Goal: Register for event/course

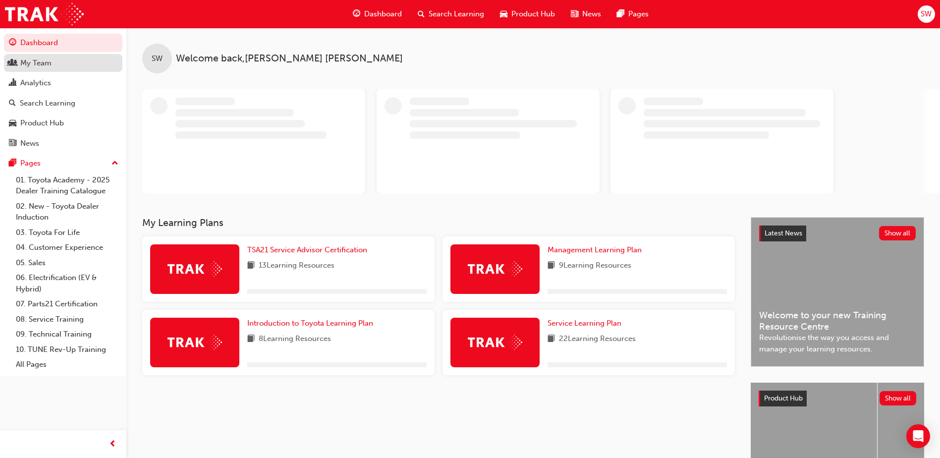
click at [51, 64] on div "My Team" at bounding box center [35, 62] width 31 height 11
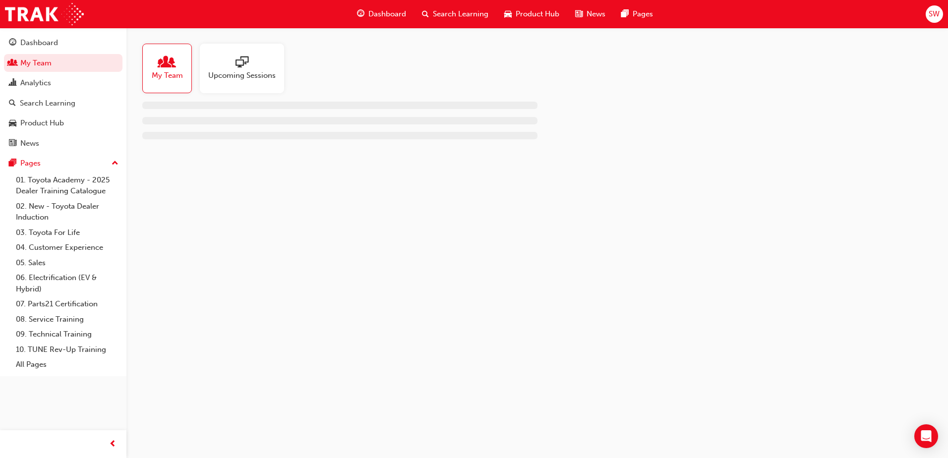
click at [259, 78] on span "Upcoming Sessions" at bounding box center [241, 75] width 67 height 11
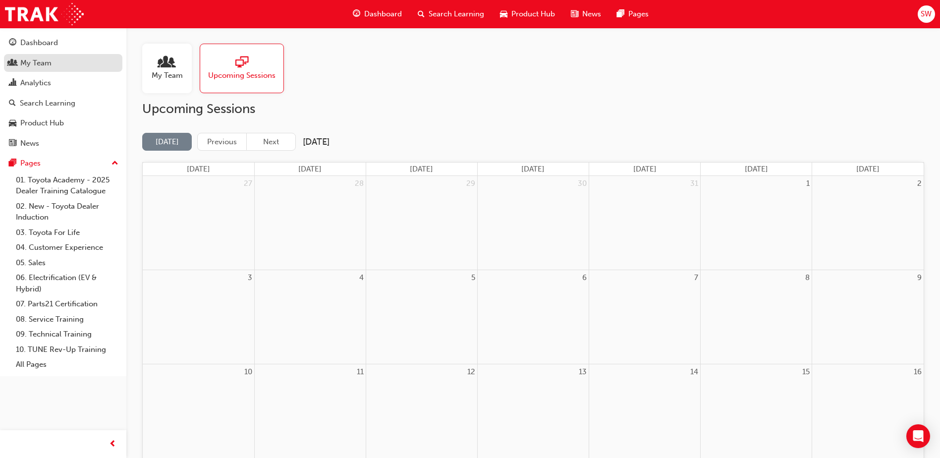
click at [44, 62] on div "My Team" at bounding box center [35, 62] width 31 height 11
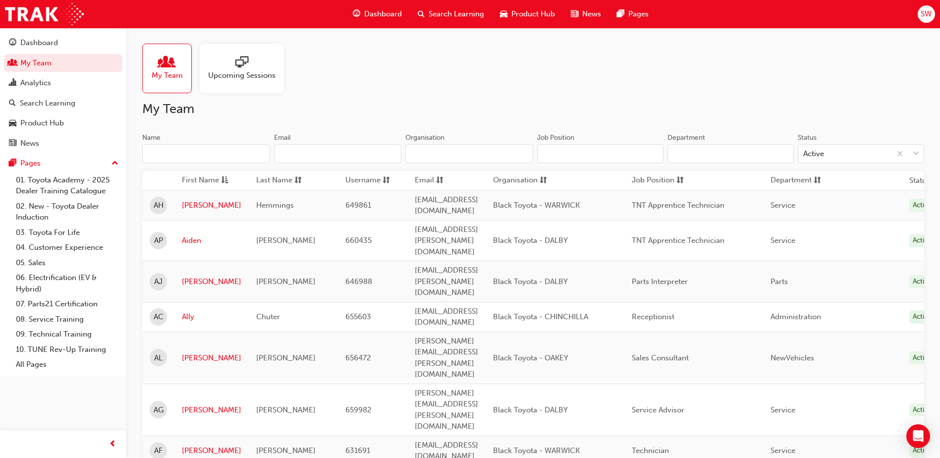
click at [227, 158] on input "Name" at bounding box center [206, 153] width 128 height 19
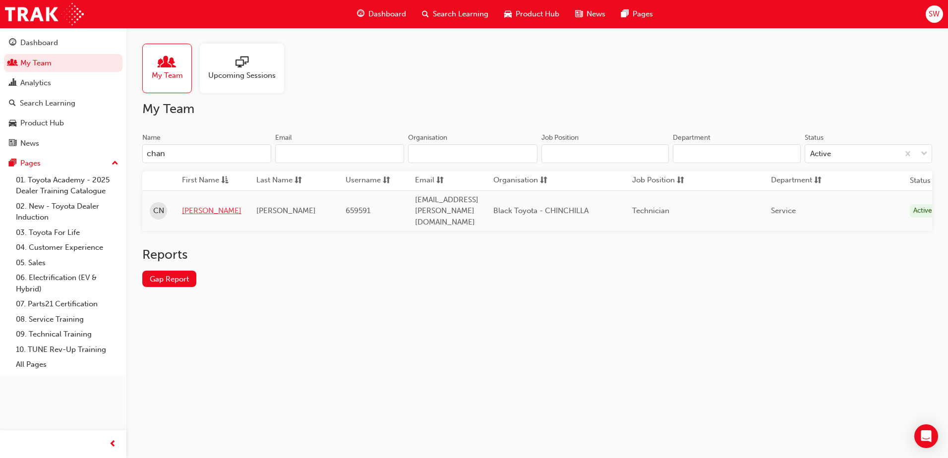
type input "chan"
click at [190, 207] on link "[PERSON_NAME]" at bounding box center [211, 210] width 59 height 11
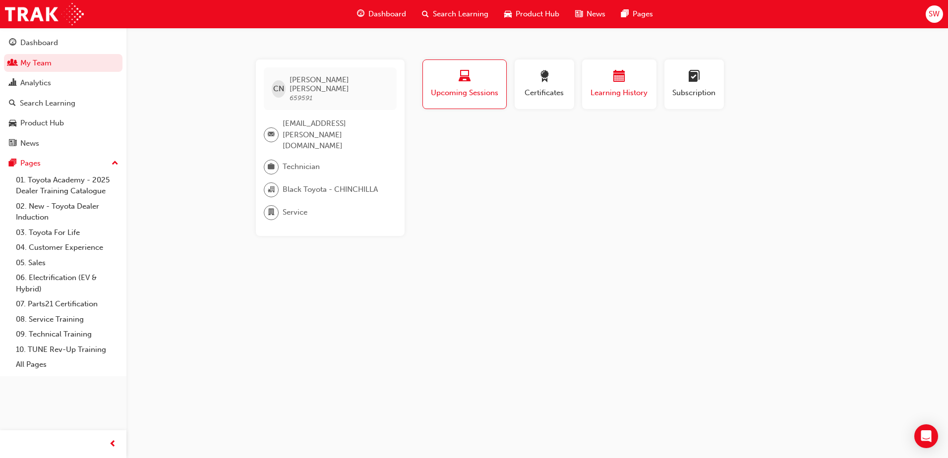
click at [603, 92] on span "Learning History" at bounding box center [618, 92] width 59 height 11
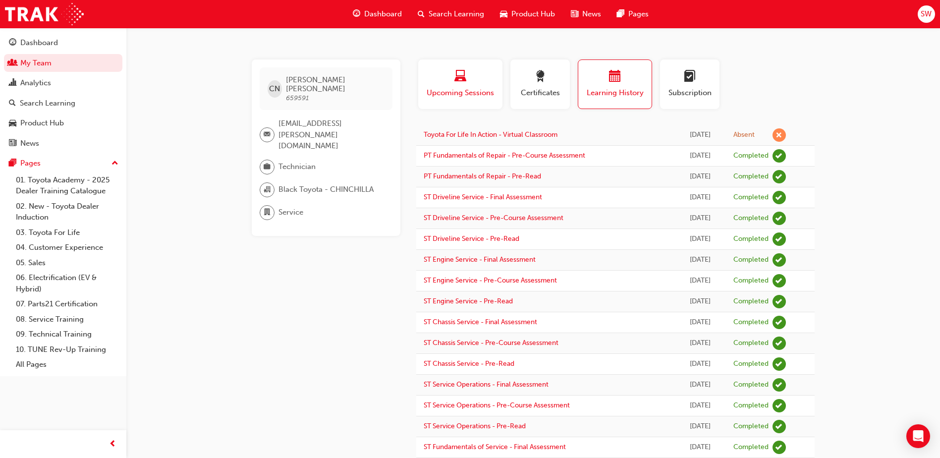
click at [472, 91] on span "Upcoming Sessions" at bounding box center [460, 92] width 69 height 11
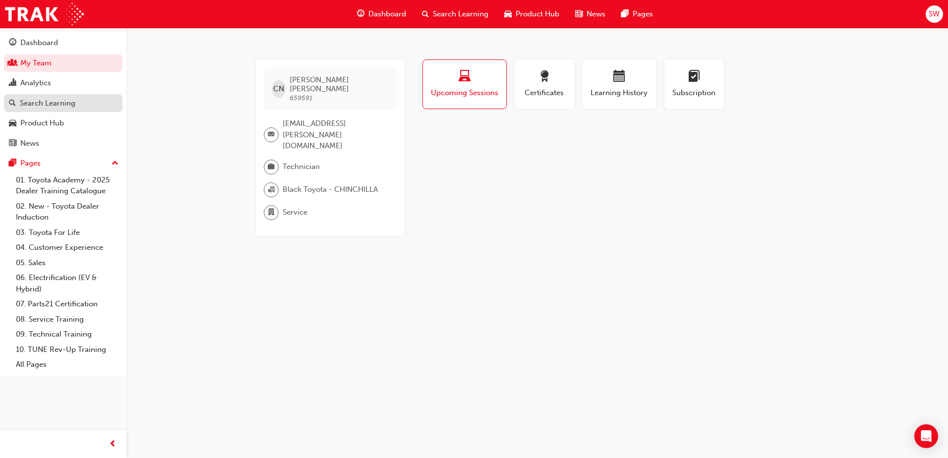
click at [61, 105] on div "Search Learning" at bounding box center [48, 103] width 56 height 11
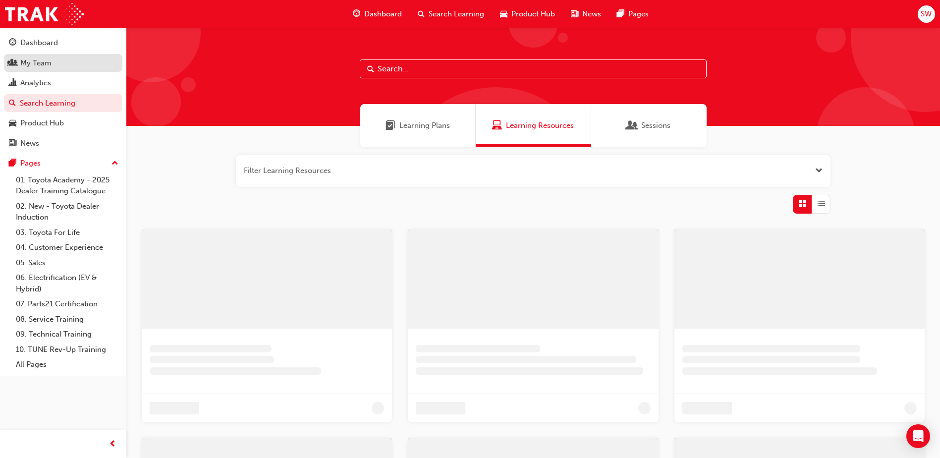
click at [57, 64] on div "My Team" at bounding box center [63, 63] width 109 height 12
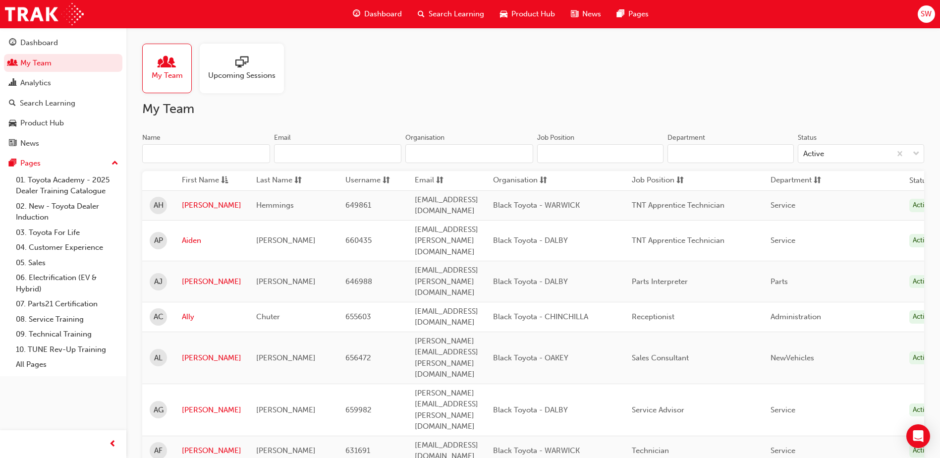
click at [170, 152] on input "Name" at bounding box center [206, 153] width 128 height 19
click at [49, 44] on div "Dashboard" at bounding box center [39, 42] width 38 height 11
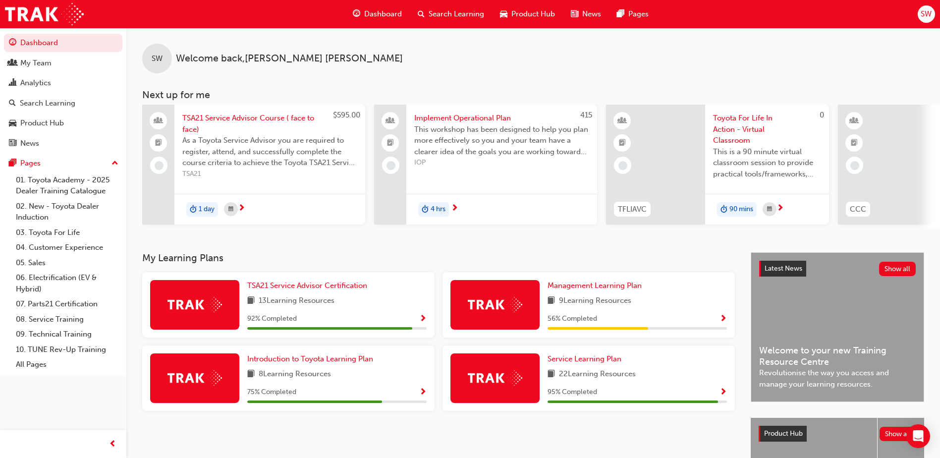
click at [429, 10] on span "Search Learning" at bounding box center [457, 13] width 56 height 11
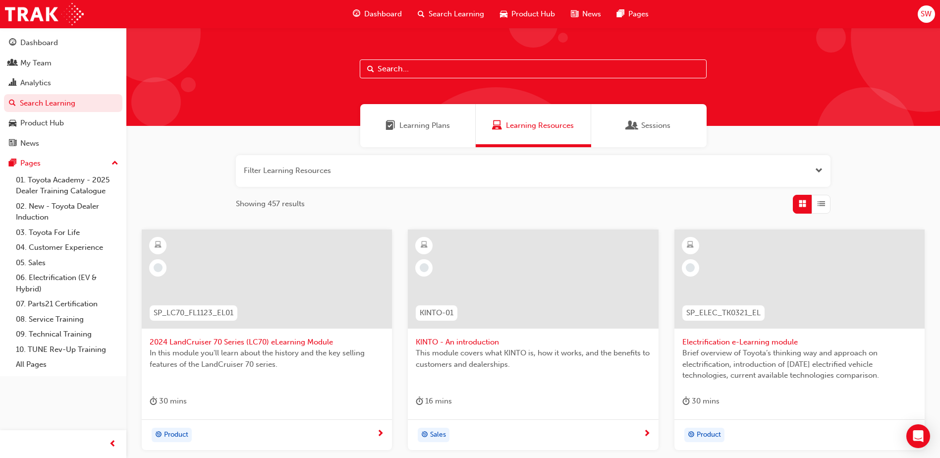
click at [370, 66] on span "Search" at bounding box center [370, 68] width 7 height 11
click at [387, 67] on input "text" at bounding box center [533, 68] width 347 height 19
click at [333, 169] on button "button" at bounding box center [533, 171] width 595 height 32
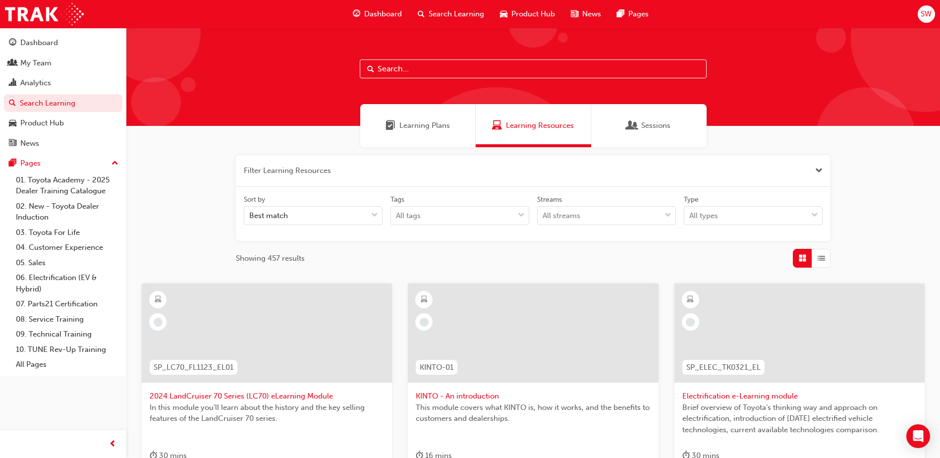
click at [414, 63] on input "text" at bounding box center [533, 68] width 347 height 19
type input "toyota for life"
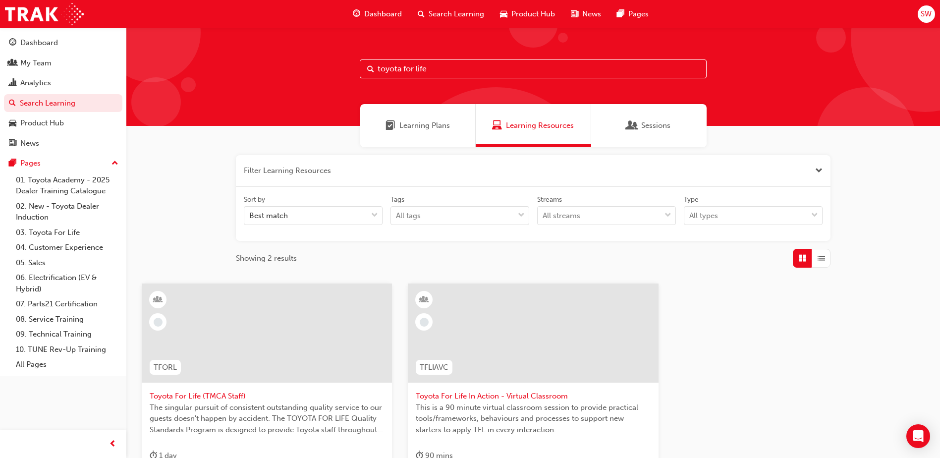
click at [512, 394] on span "Toyota For Life In Action - Virtual Classroom" at bounding box center [533, 396] width 234 height 11
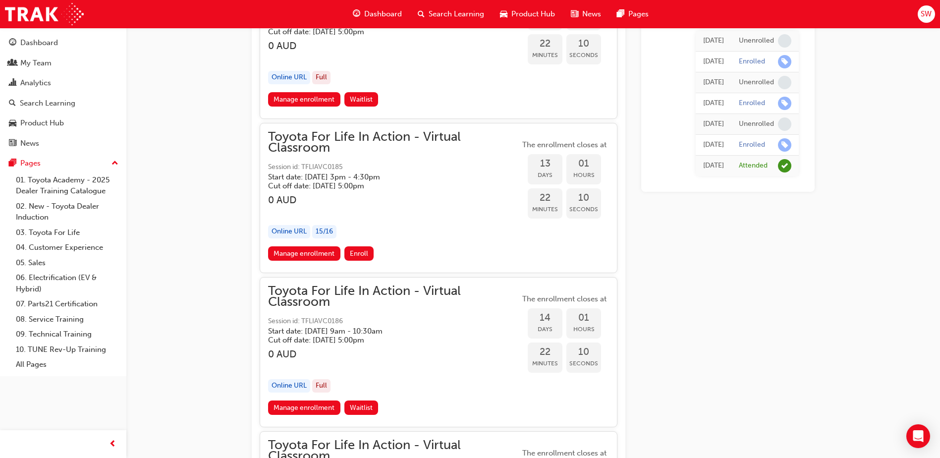
scroll to position [3777, 0]
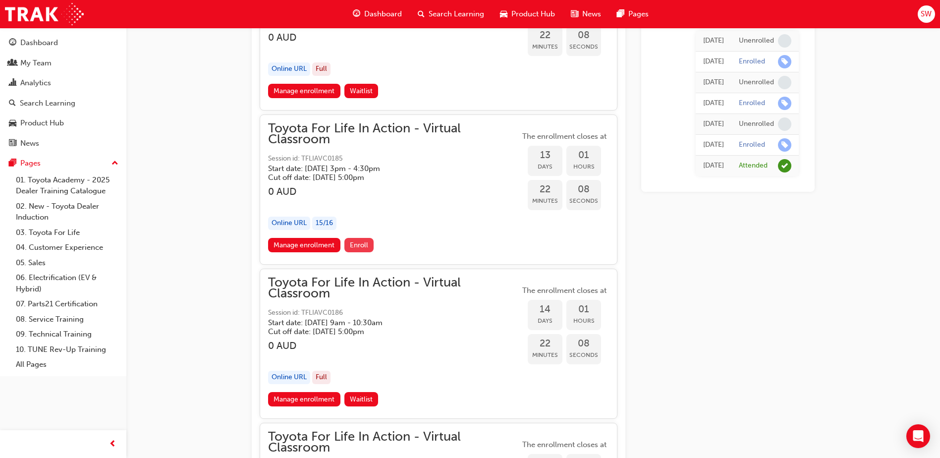
click at [362, 242] on span "Enroll" at bounding box center [359, 245] width 18 height 8
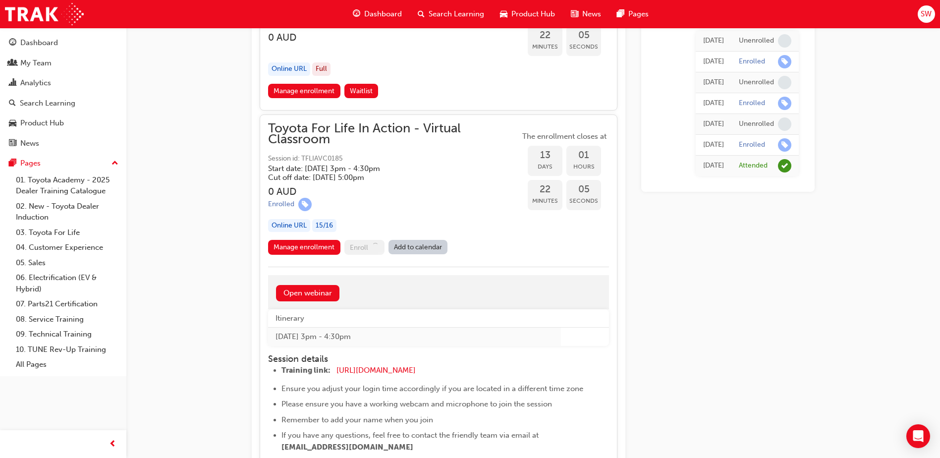
scroll to position [3827, 0]
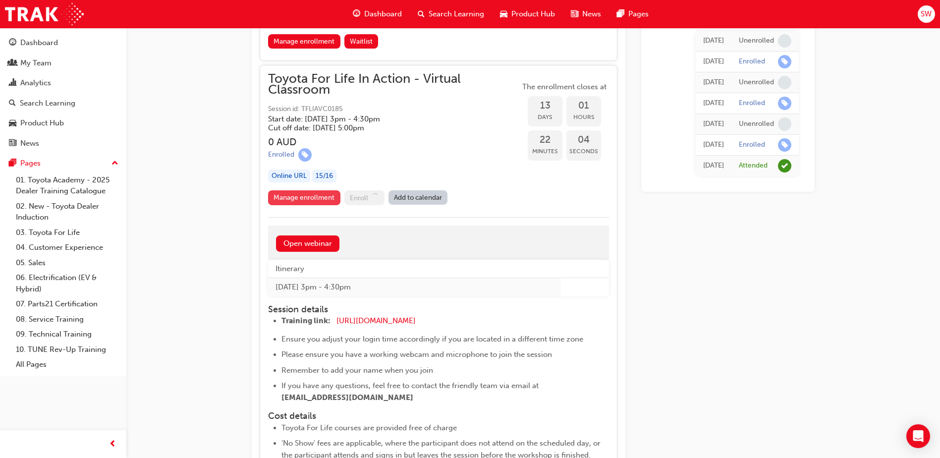
click at [290, 198] on link "Manage enrollment" at bounding box center [304, 197] width 72 height 15
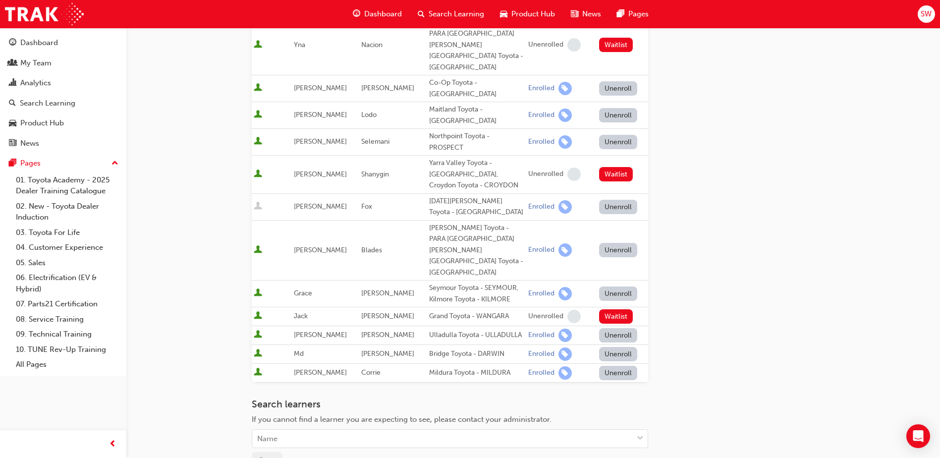
scroll to position [519, 0]
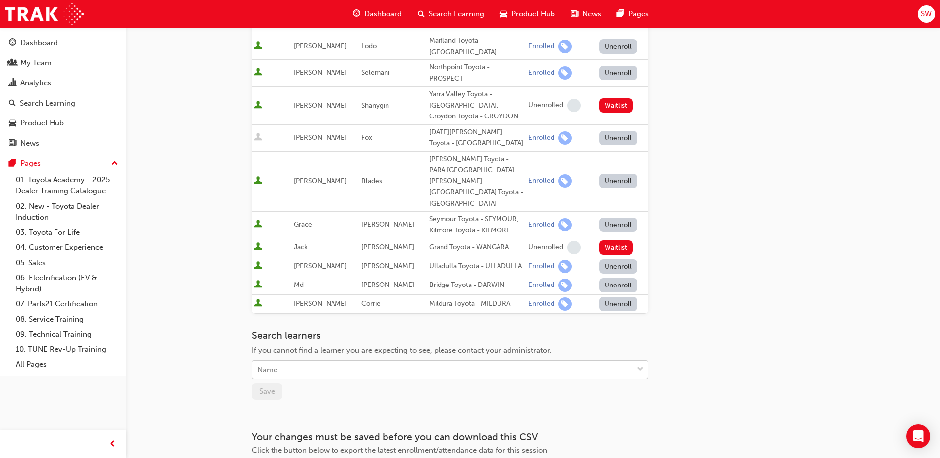
click at [342, 361] on div "Name" at bounding box center [442, 369] width 381 height 17
type input "c"
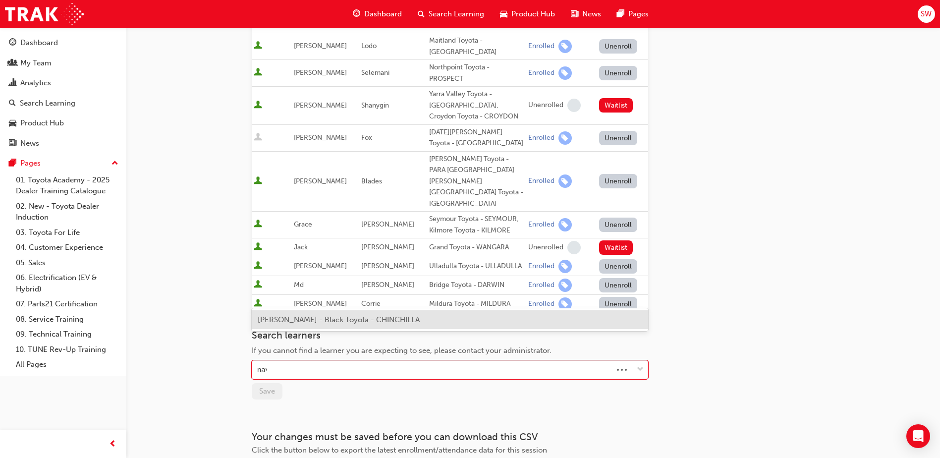
type input "nava"
click at [273, 327] on div "Chan Nava - Black Toyota - CHINCHILLA" at bounding box center [450, 319] width 396 height 19
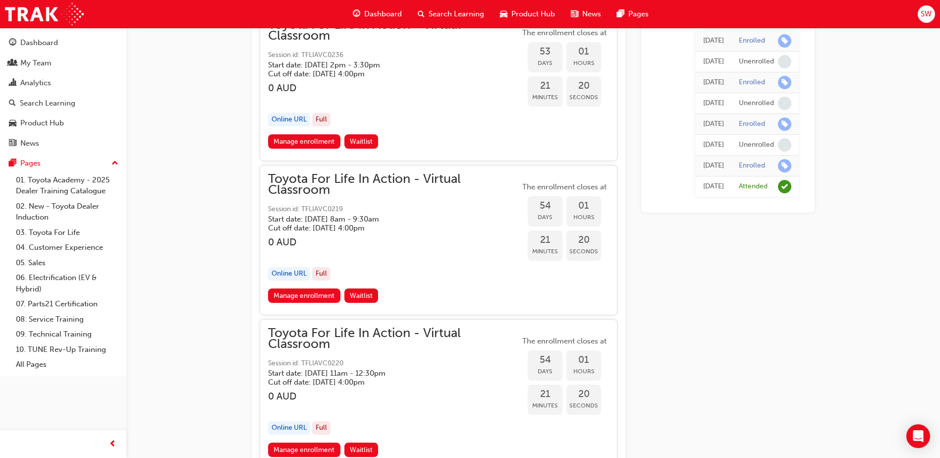
scroll to position [11219, 0]
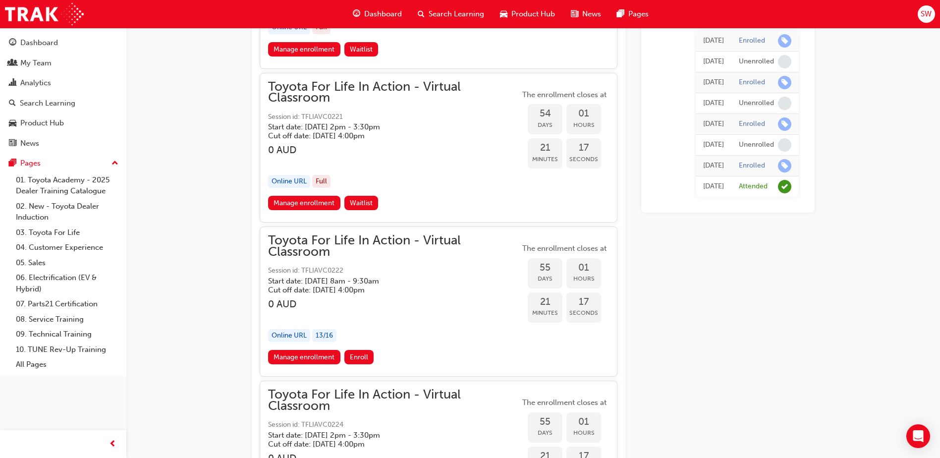
click at [296, 354] on link "Manage enrollment" at bounding box center [304, 357] width 72 height 14
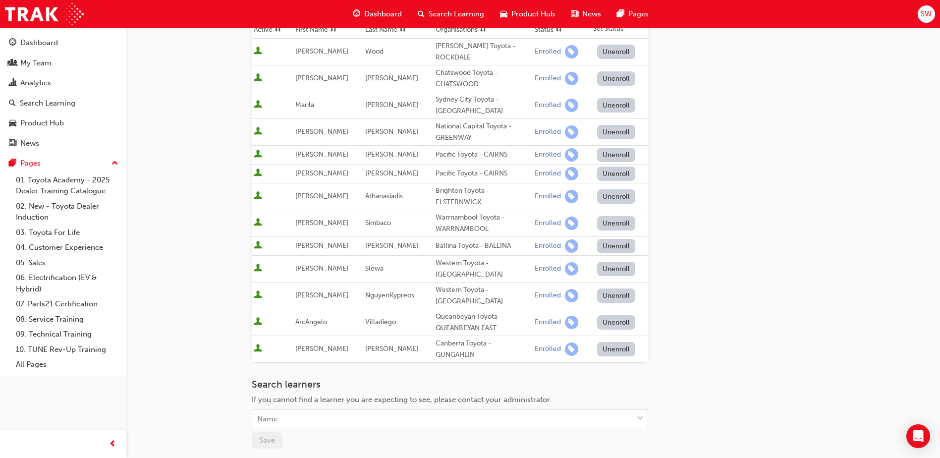
scroll to position [149, 0]
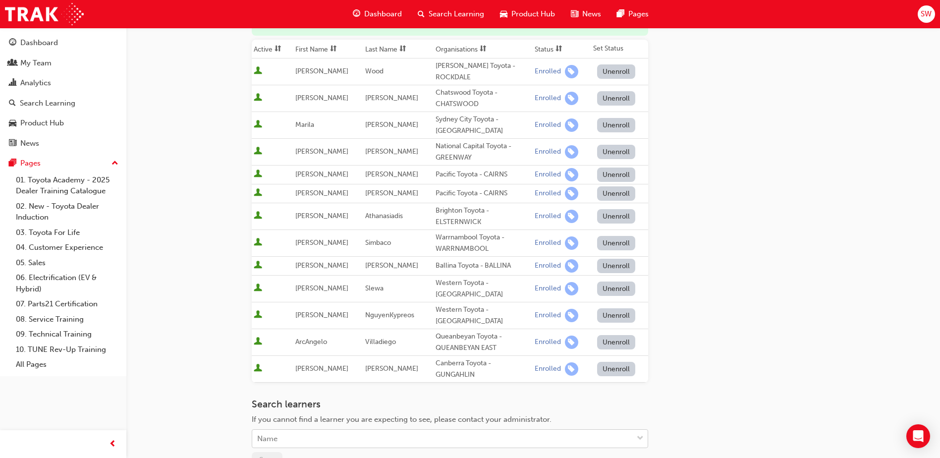
click at [359, 430] on div "Name" at bounding box center [442, 438] width 381 height 17
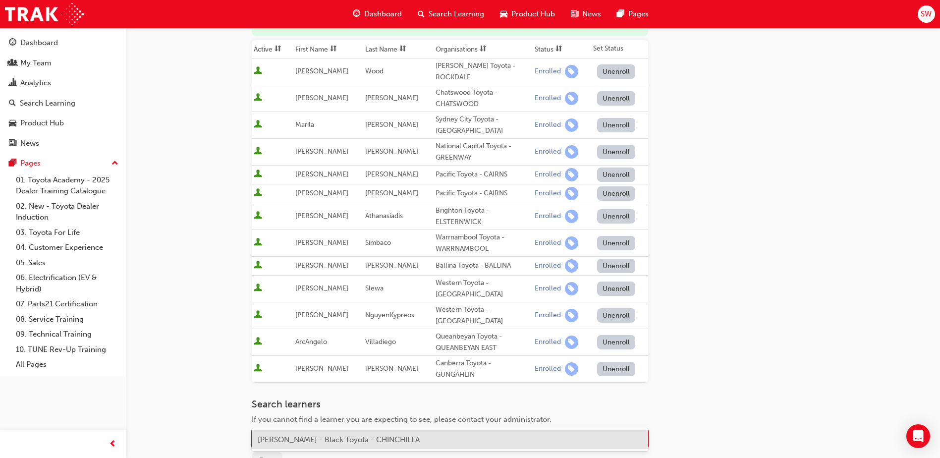
click at [359, 435] on span "[PERSON_NAME] - Black Toyota - CHINCHILLA" at bounding box center [339, 439] width 162 height 9
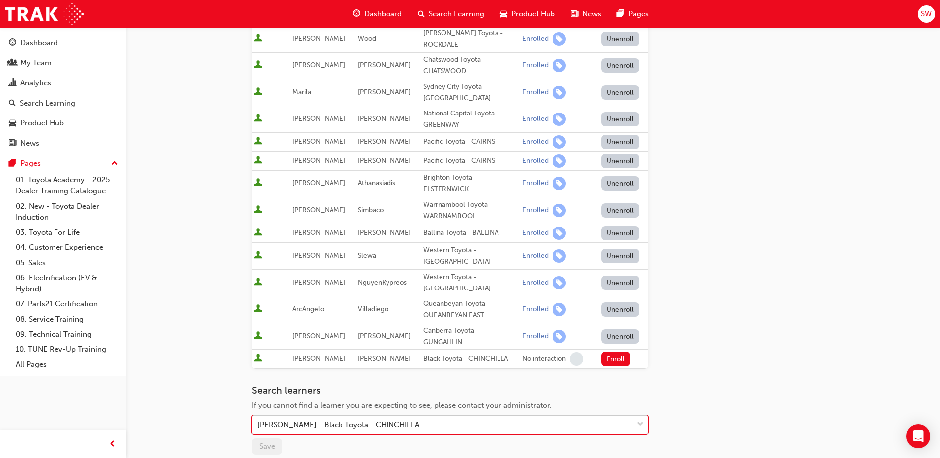
scroll to position [198, 0]
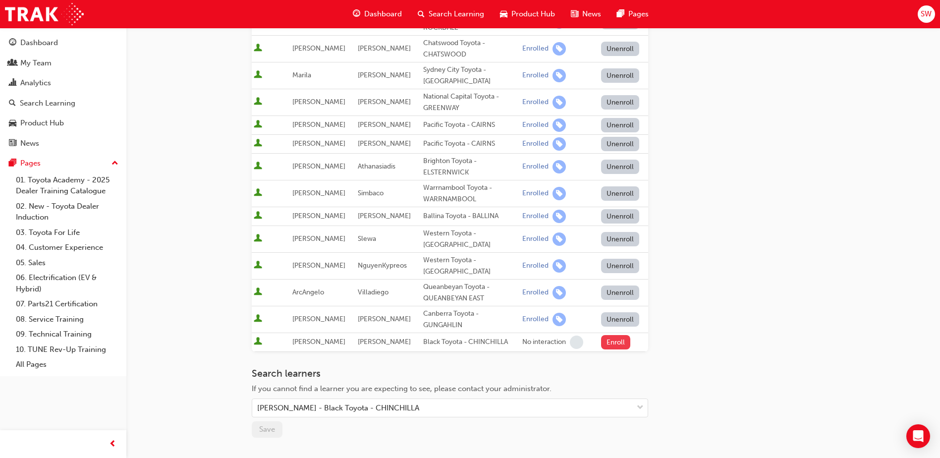
click at [613, 335] on button "Enroll" at bounding box center [616, 342] width 30 height 14
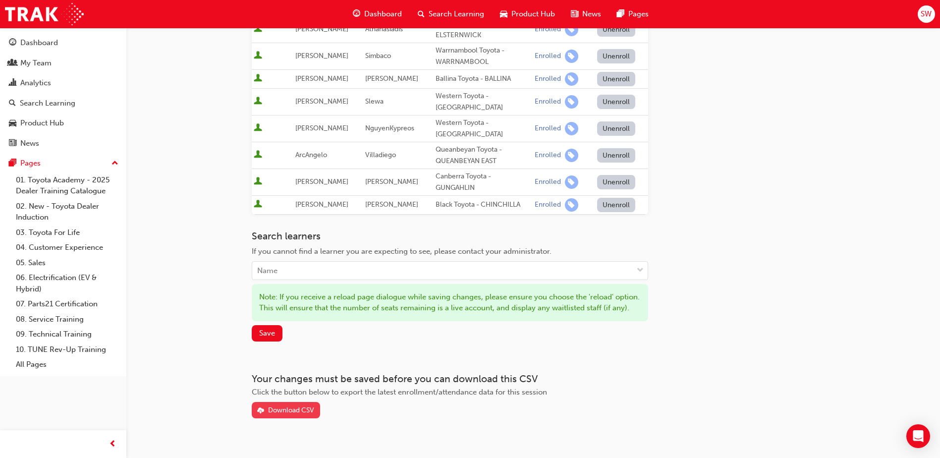
scroll to position [339, 0]
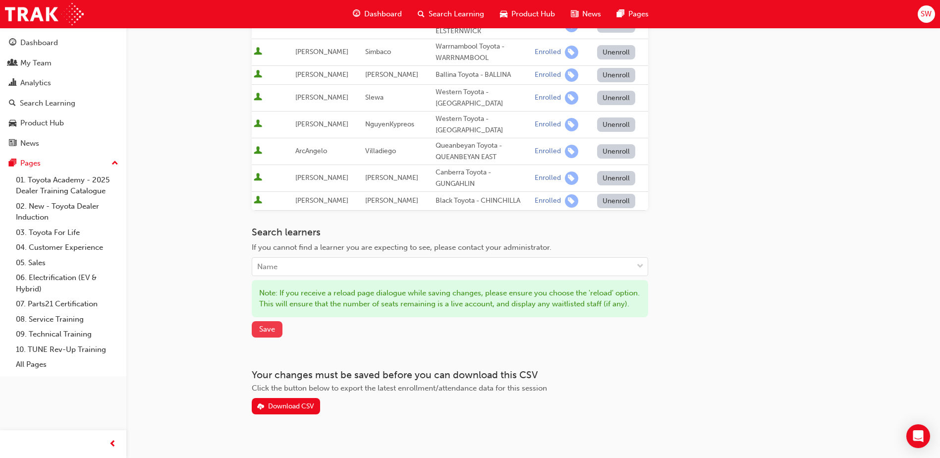
click at [269, 325] on span "Save" at bounding box center [267, 329] width 16 height 9
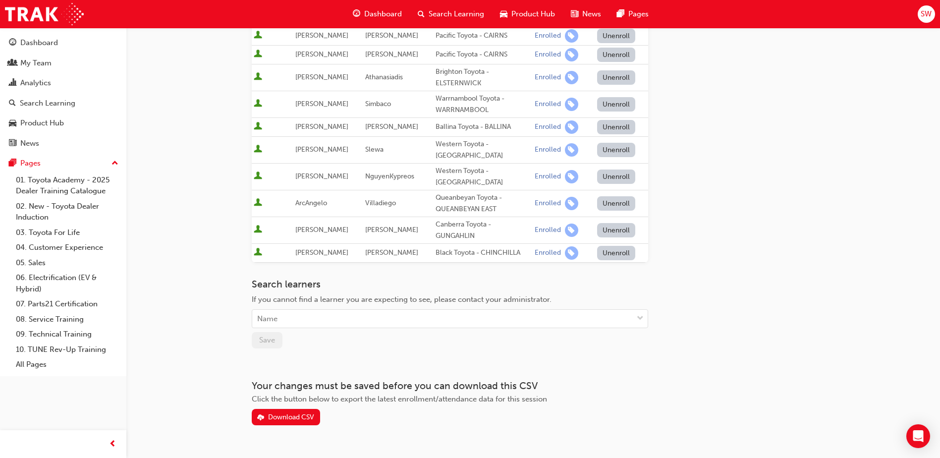
scroll to position [0, 0]
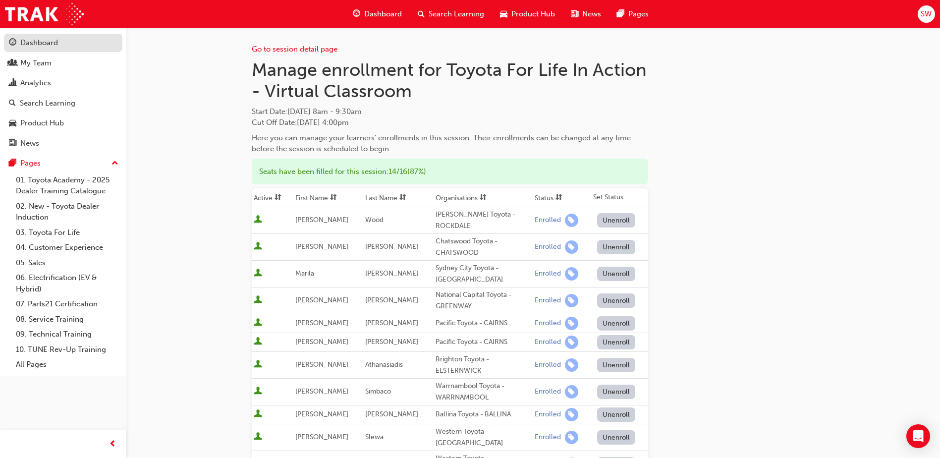
click at [31, 42] on div "Dashboard" at bounding box center [39, 42] width 38 height 11
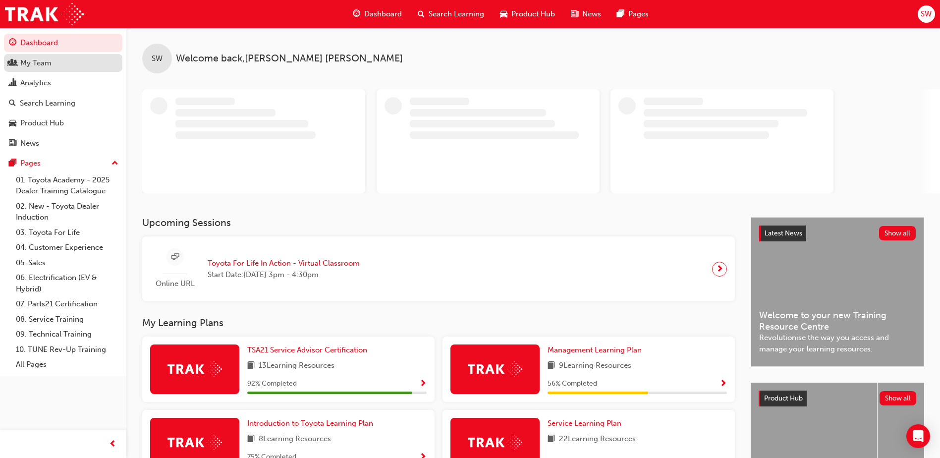
click at [40, 69] on link "My Team" at bounding box center [63, 63] width 118 height 18
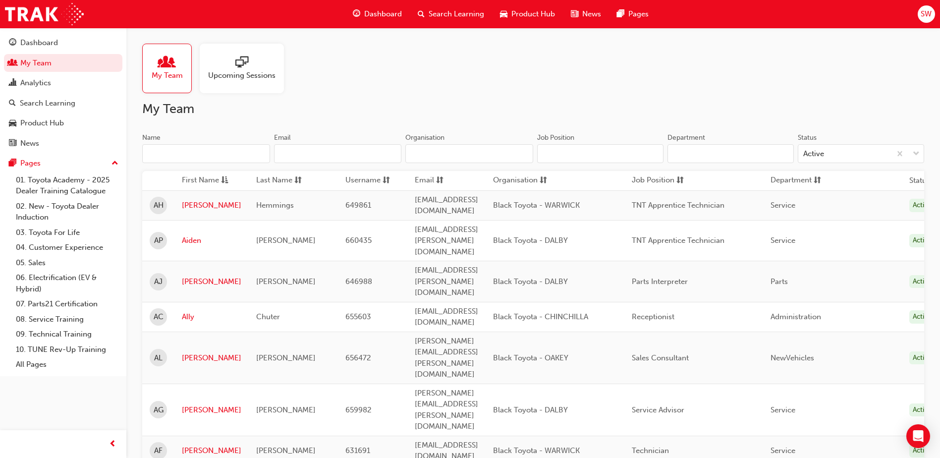
click at [212, 68] on div at bounding box center [241, 63] width 67 height 14
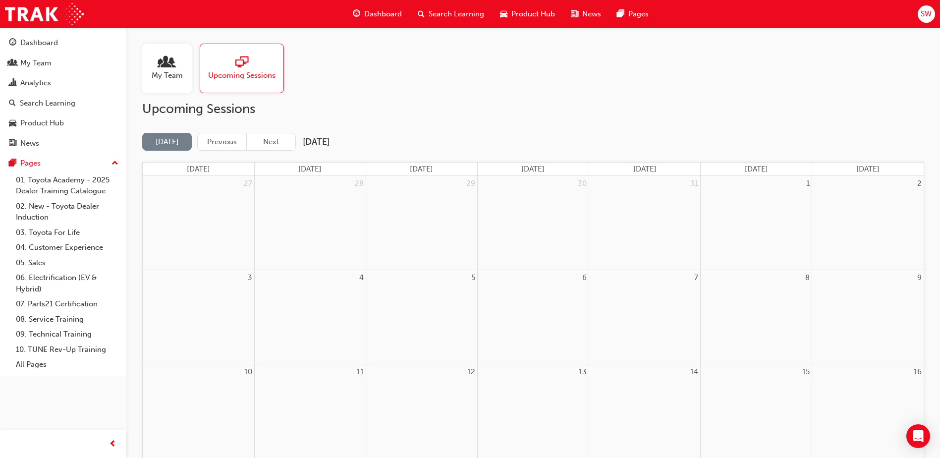
click at [166, 71] on span "My Team" at bounding box center [167, 75] width 31 height 11
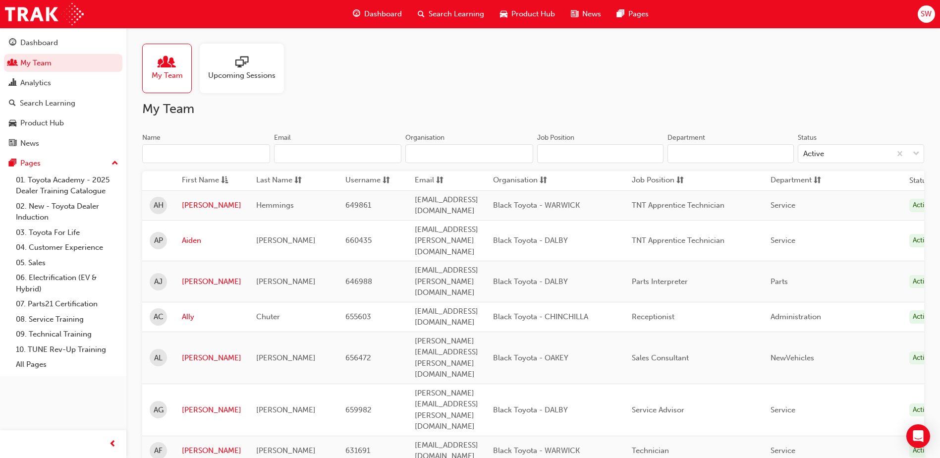
click at [219, 155] on input "Name" at bounding box center [206, 153] width 128 height 19
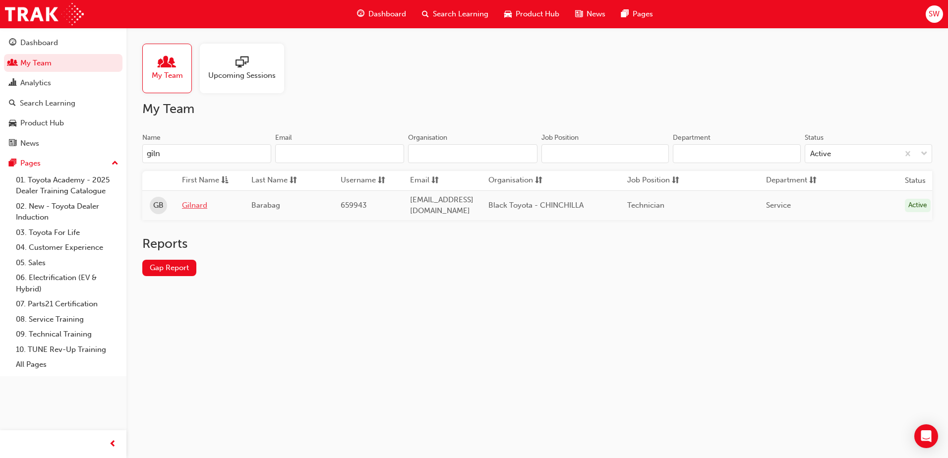
type input "giln"
click at [186, 205] on link "Gilnard" at bounding box center [209, 205] width 55 height 11
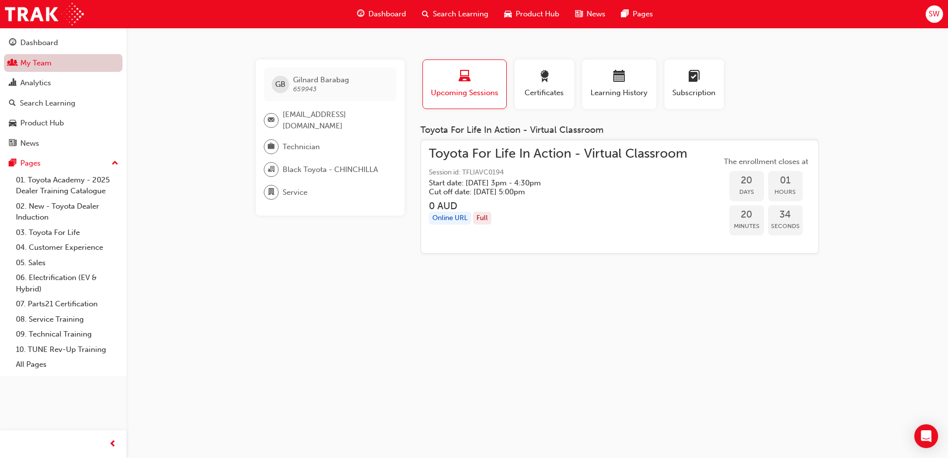
click at [93, 65] on link "My Team" at bounding box center [63, 63] width 118 height 18
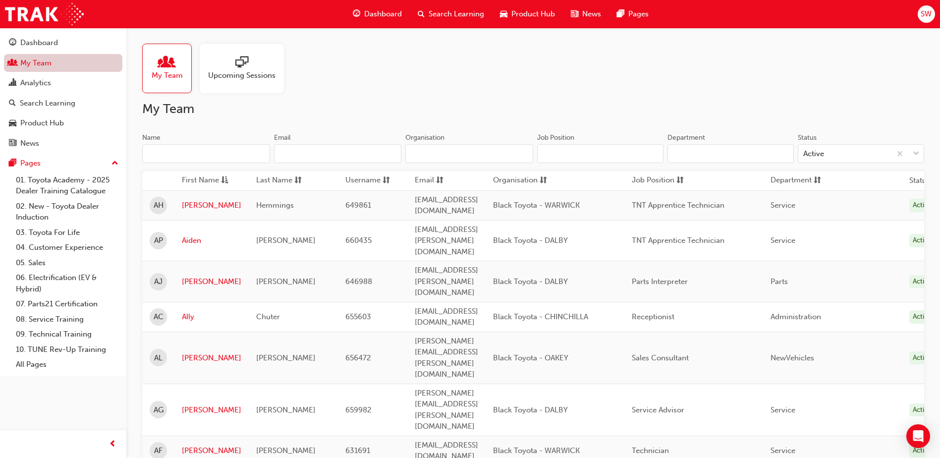
click at [52, 63] on link "My Team" at bounding box center [63, 63] width 118 height 18
click at [933, 18] on div "SW" at bounding box center [926, 13] width 17 height 17
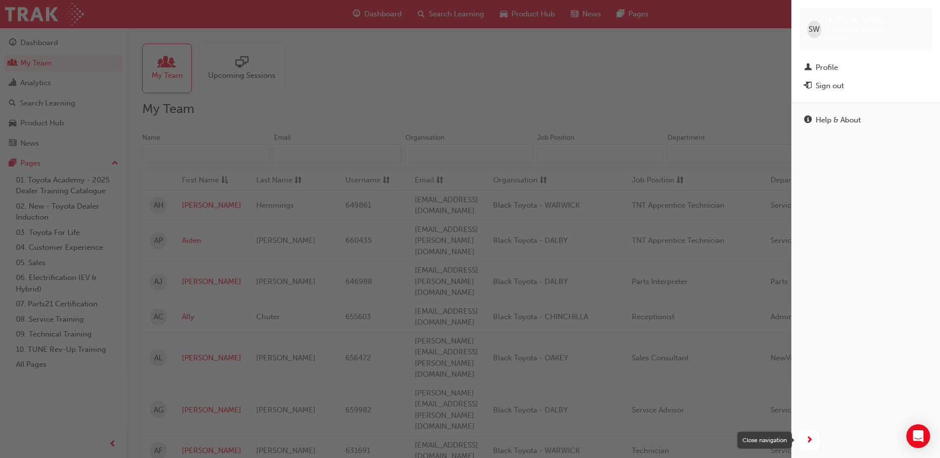
click at [814, 433] on div "button" at bounding box center [809, 440] width 20 height 20
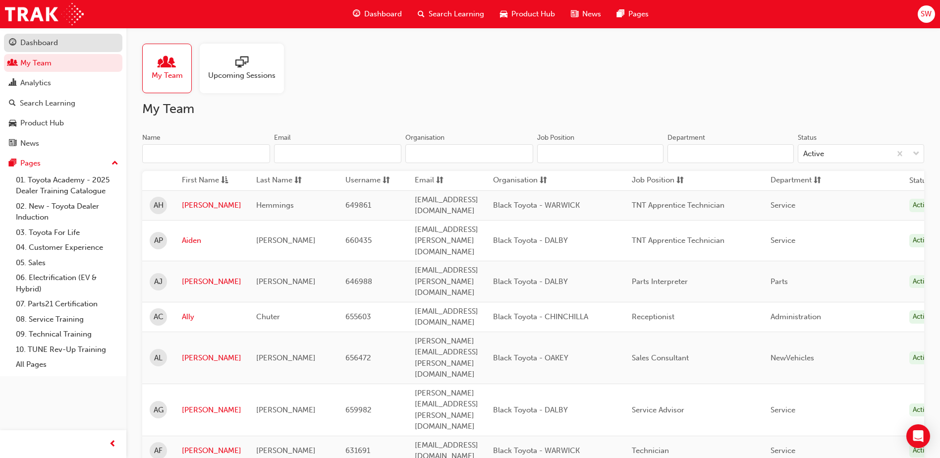
click at [25, 51] on link "Dashboard" at bounding box center [63, 43] width 118 height 18
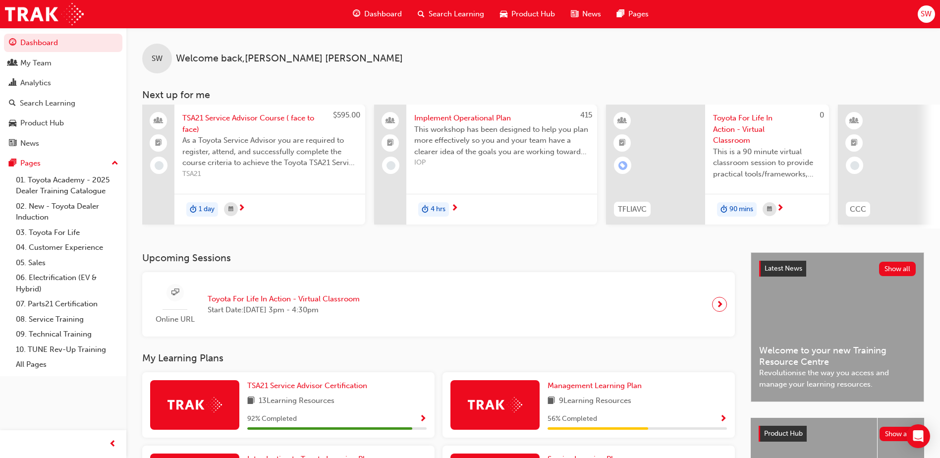
click at [277, 302] on span "Toyota For Life In Action - Virtual Classroom" at bounding box center [284, 298] width 152 height 11
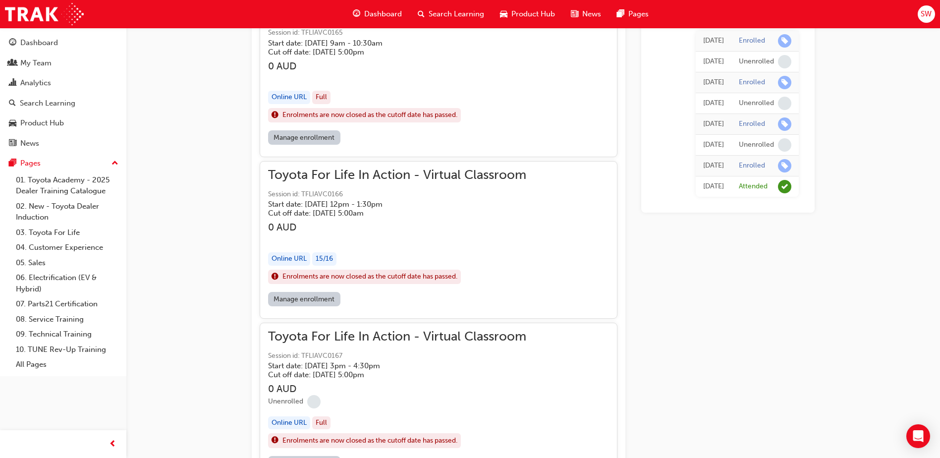
scroll to position [637, 0]
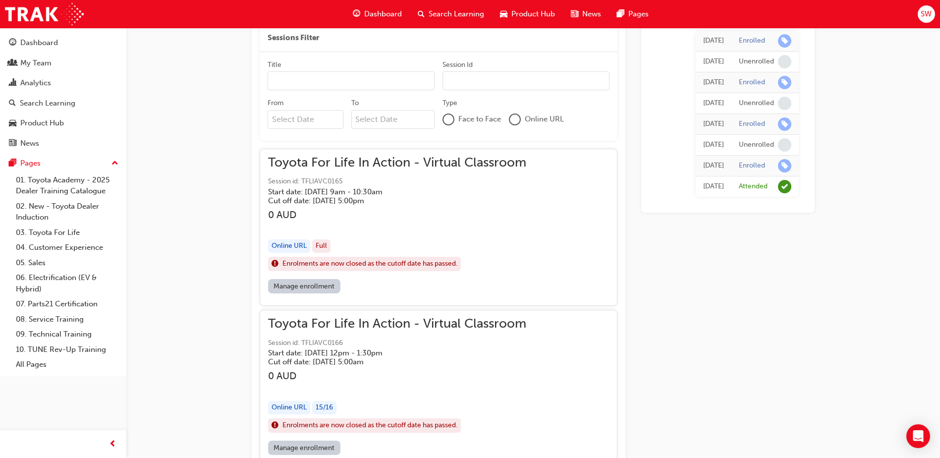
click at [360, 167] on span "Toyota For Life In Action - Virtual Classroom" at bounding box center [397, 162] width 258 height 11
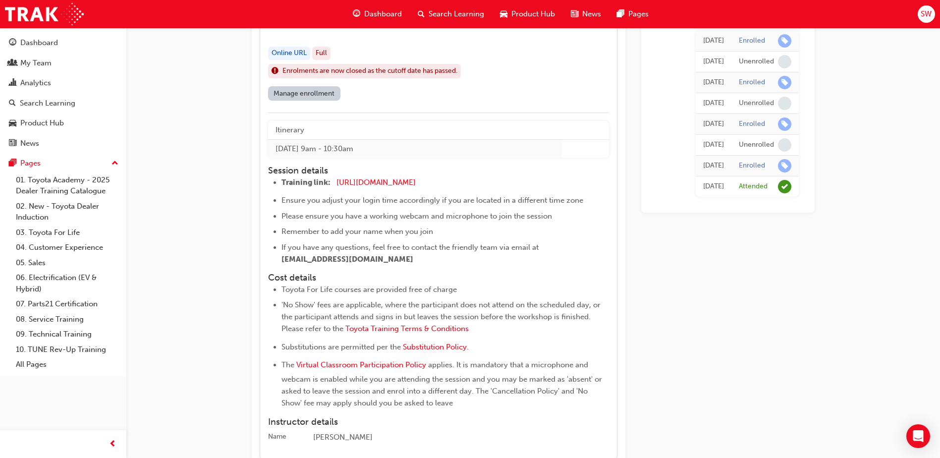
scroll to position [835, 0]
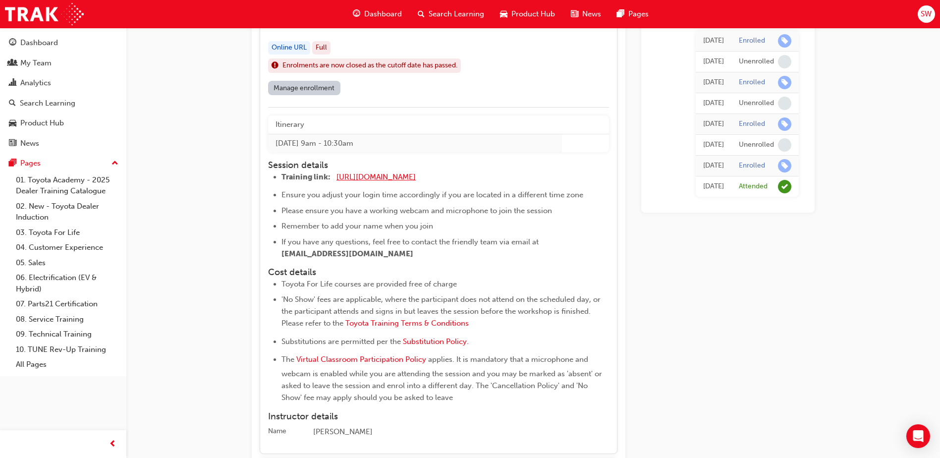
click at [416, 180] on span "[URL][DOMAIN_NAME]" at bounding box center [376, 176] width 79 height 9
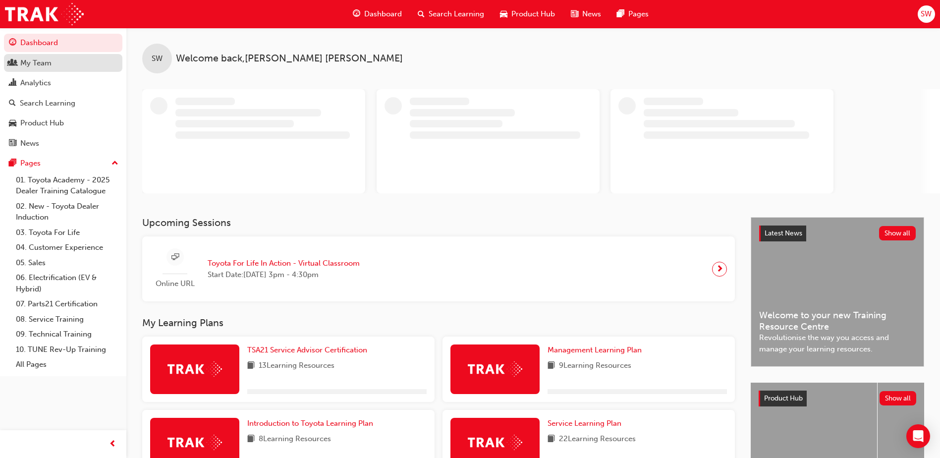
click at [66, 67] on div "My Team" at bounding box center [63, 63] width 109 height 12
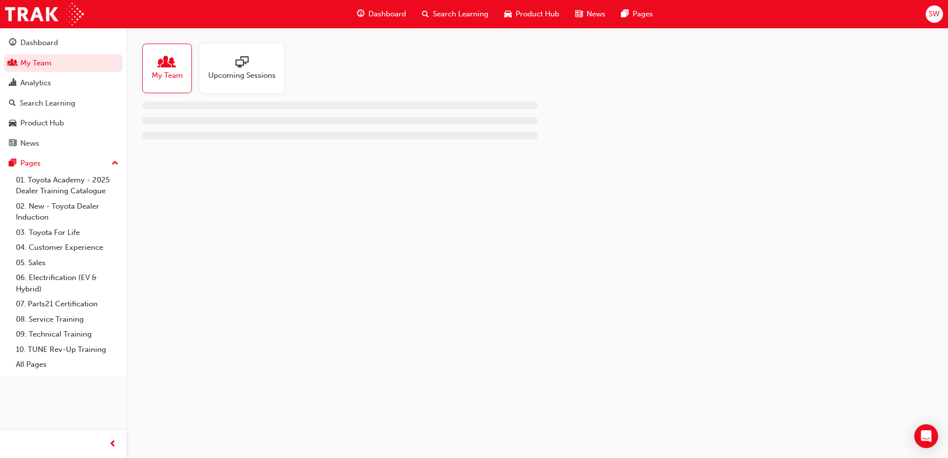
click at [247, 84] on div "Upcoming Sessions" at bounding box center [242, 69] width 84 height 50
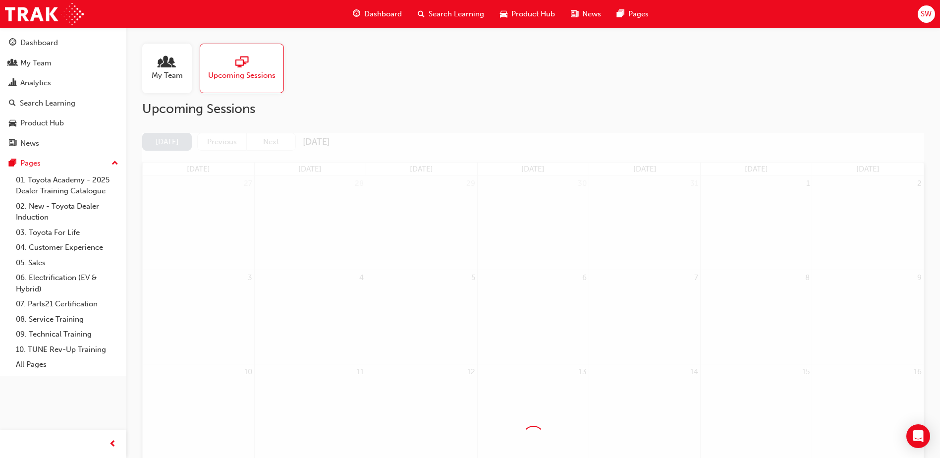
drag, startPoint x: 159, startPoint y: 67, endPoint x: 160, endPoint y: 72, distance: 5.0
click at [159, 68] on div at bounding box center [167, 63] width 31 height 14
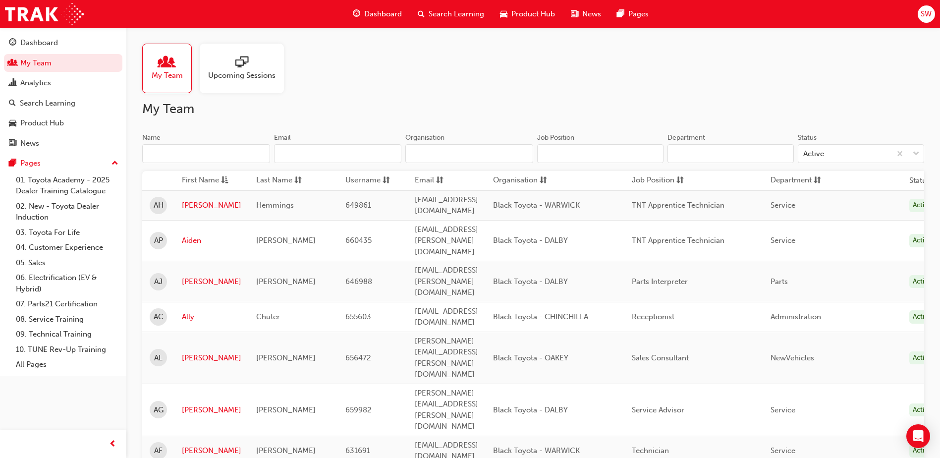
click at [246, 157] on input "Name" at bounding box center [206, 153] width 128 height 19
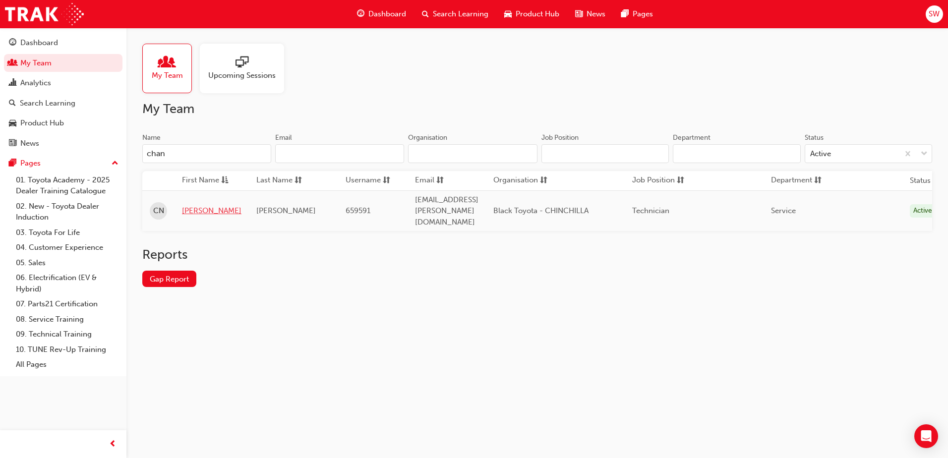
type input "chan"
click at [200, 205] on link "[PERSON_NAME]" at bounding box center [211, 210] width 59 height 11
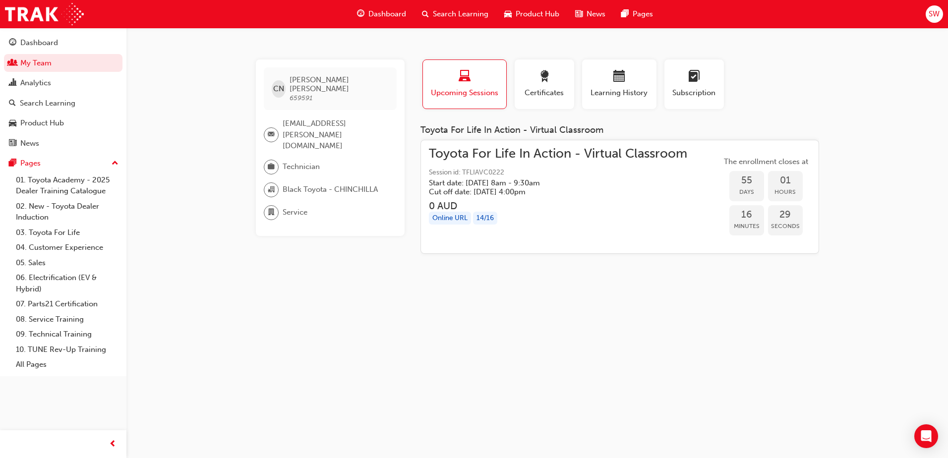
click at [549, 151] on span "Toyota For Life In Action - Virtual Classroom" at bounding box center [558, 153] width 258 height 11
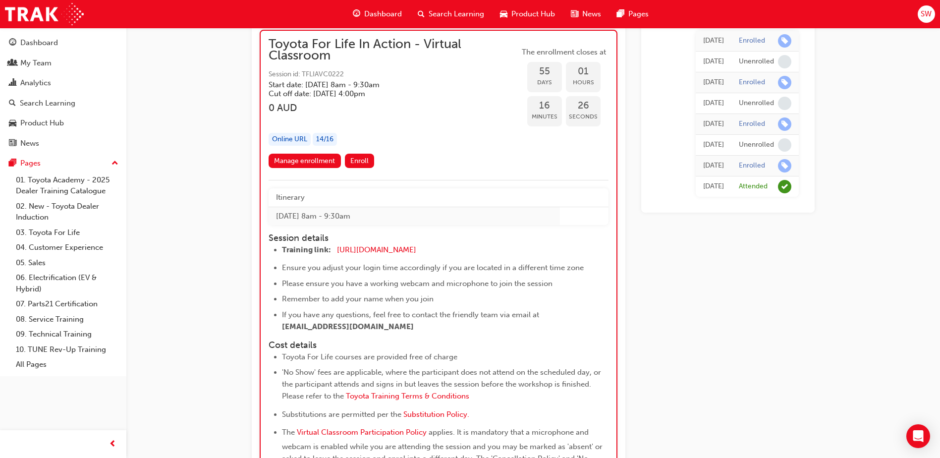
scroll to position [11399, 0]
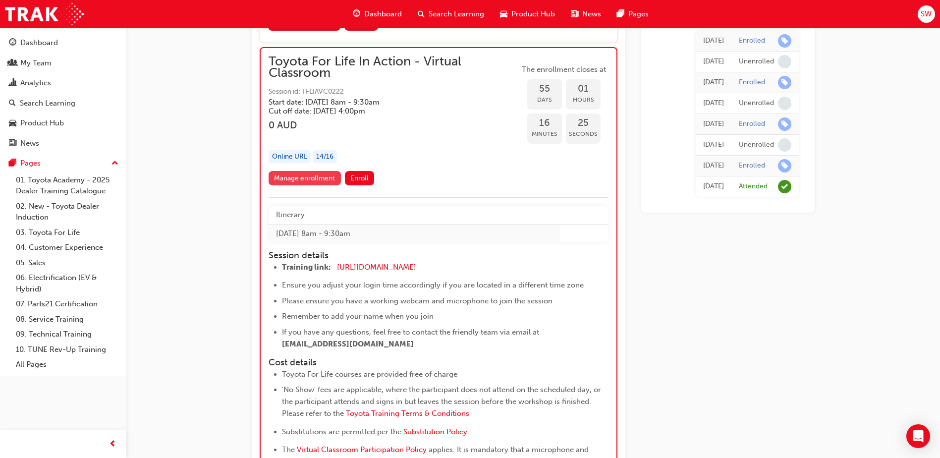
click at [307, 171] on link "Manage enrollment" at bounding box center [305, 178] width 72 height 14
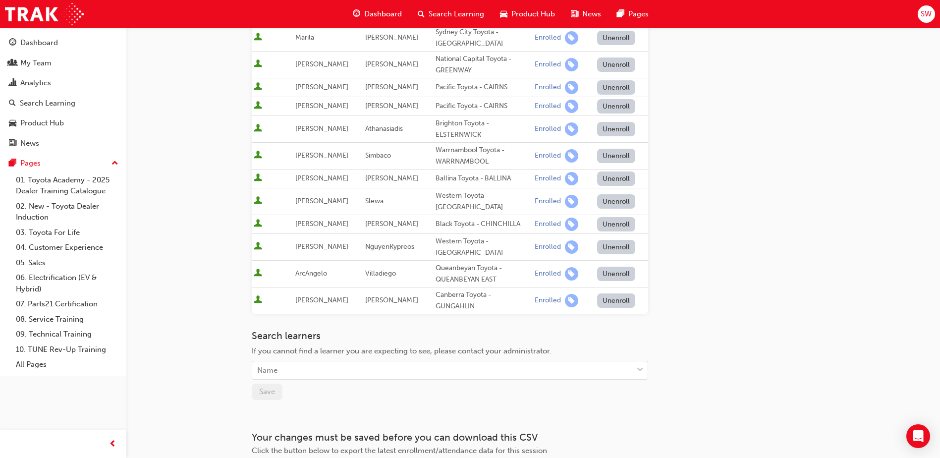
scroll to position [240, 0]
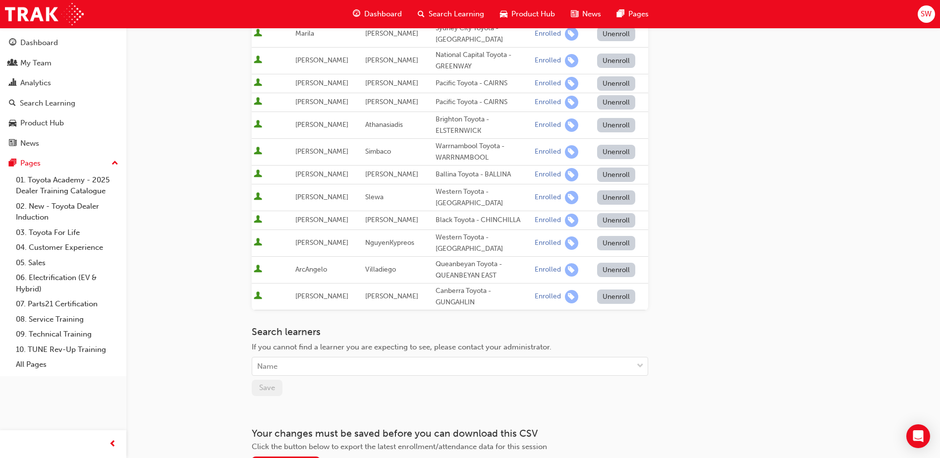
click at [619, 213] on button "Unenroll" at bounding box center [616, 220] width 39 height 14
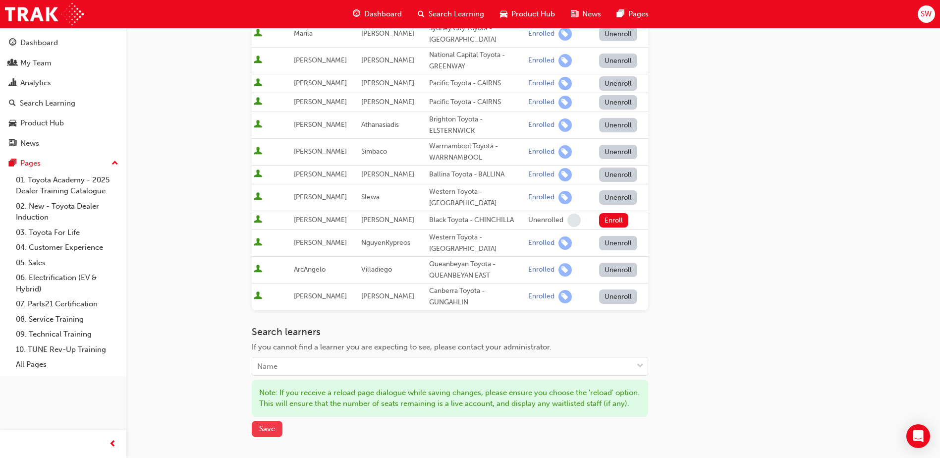
click at [264, 424] on span "Save" at bounding box center [267, 428] width 16 height 9
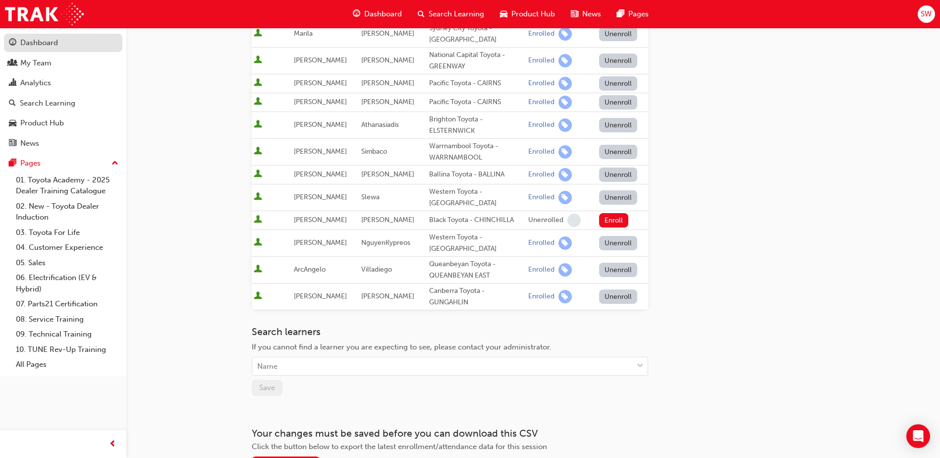
drag, startPoint x: 54, startPoint y: 45, endPoint x: 60, endPoint y: 41, distance: 7.6
click at [54, 45] on div "Dashboard" at bounding box center [39, 42] width 38 height 11
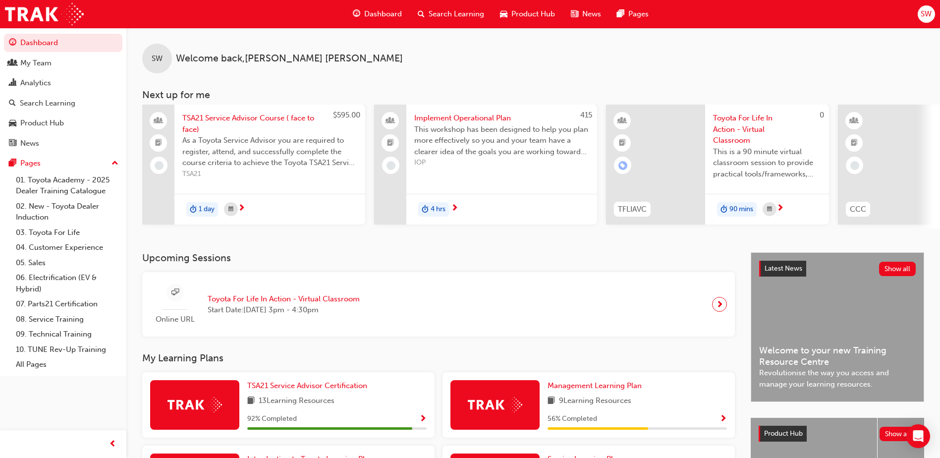
click at [377, 18] on span "Dashboard" at bounding box center [383, 13] width 38 height 11
click at [455, 8] on span "Search Learning" at bounding box center [457, 13] width 56 height 11
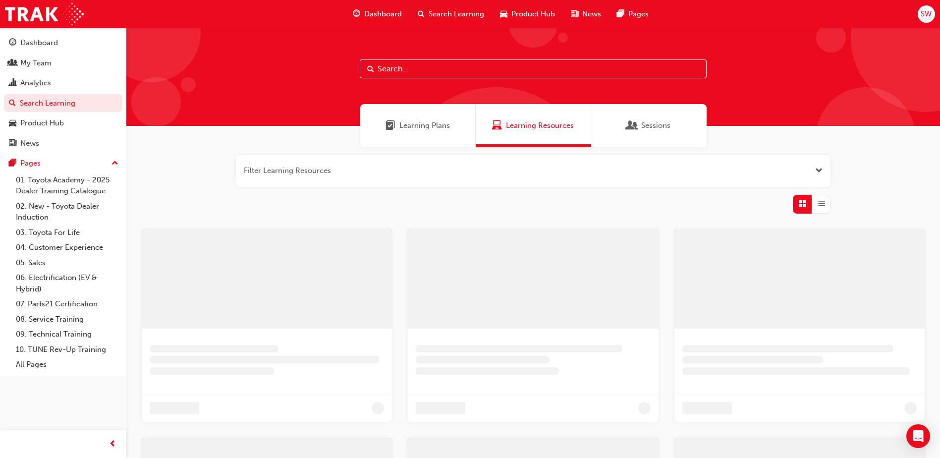
click at [403, 175] on button "button" at bounding box center [533, 171] width 595 height 32
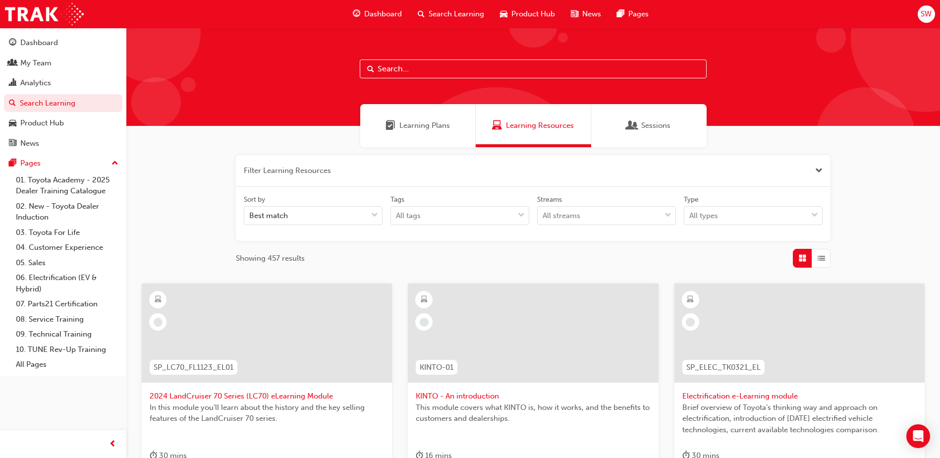
click at [411, 135] on div "Learning Plans" at bounding box center [417, 125] width 115 height 43
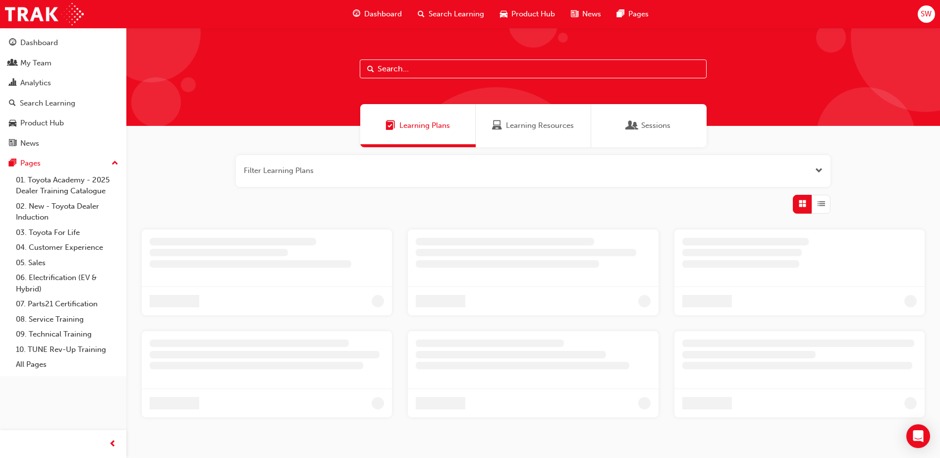
click at [358, 173] on button "button" at bounding box center [533, 171] width 595 height 32
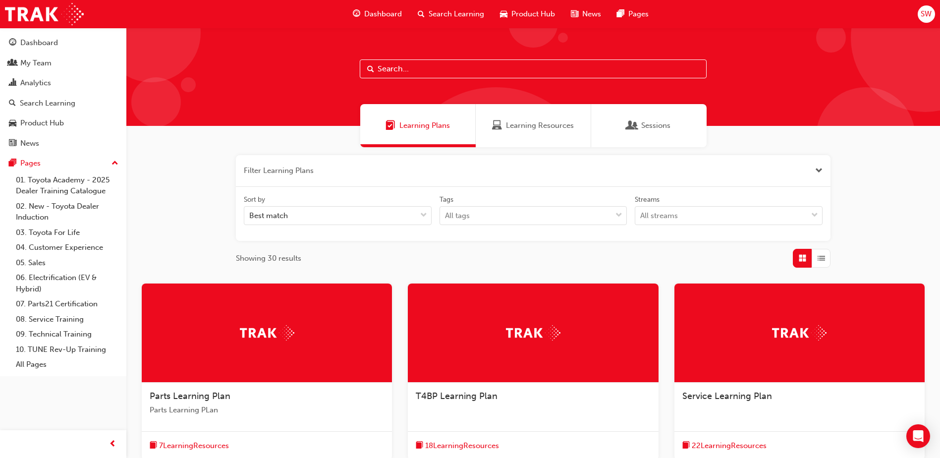
click at [508, 137] on div "Learning Resources" at bounding box center [533, 125] width 115 height 43
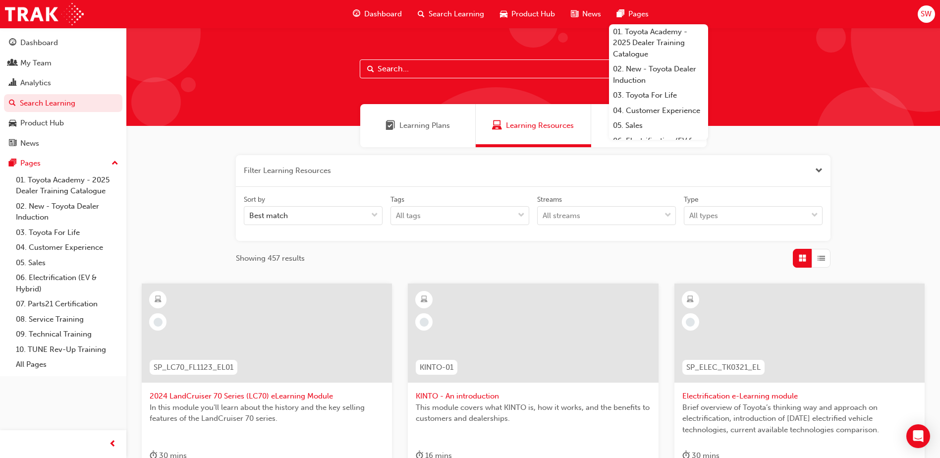
click at [464, 14] on span "Search Learning" at bounding box center [457, 13] width 56 height 11
click at [422, 12] on span "search-icon" at bounding box center [421, 14] width 7 height 12
click at [433, 11] on span "Search Learning" at bounding box center [457, 13] width 56 height 11
click at [649, 95] on link "03. Toyota For Life" at bounding box center [658, 95] width 99 height 15
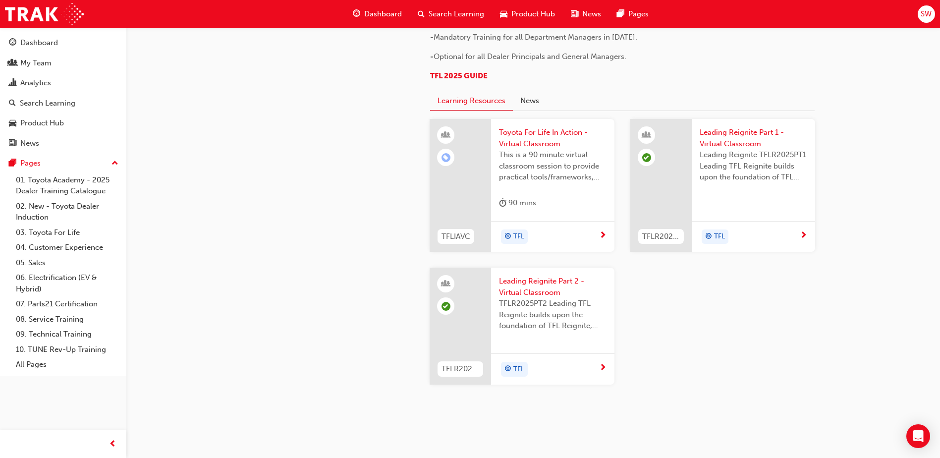
scroll to position [644, 0]
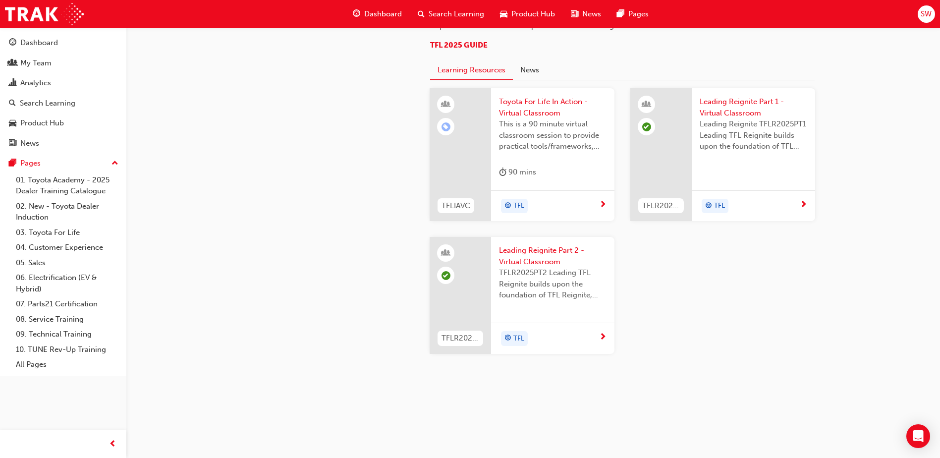
click at [474, 15] on span "Search Learning" at bounding box center [457, 13] width 56 height 11
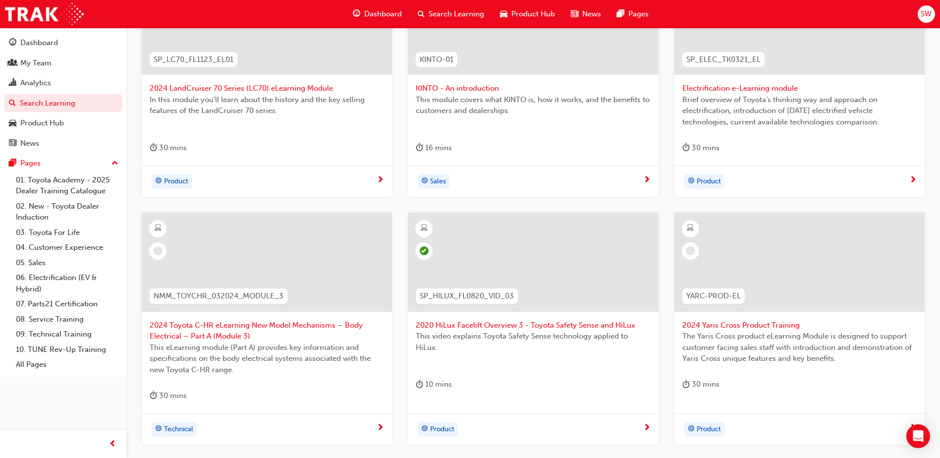
scroll to position [416, 0]
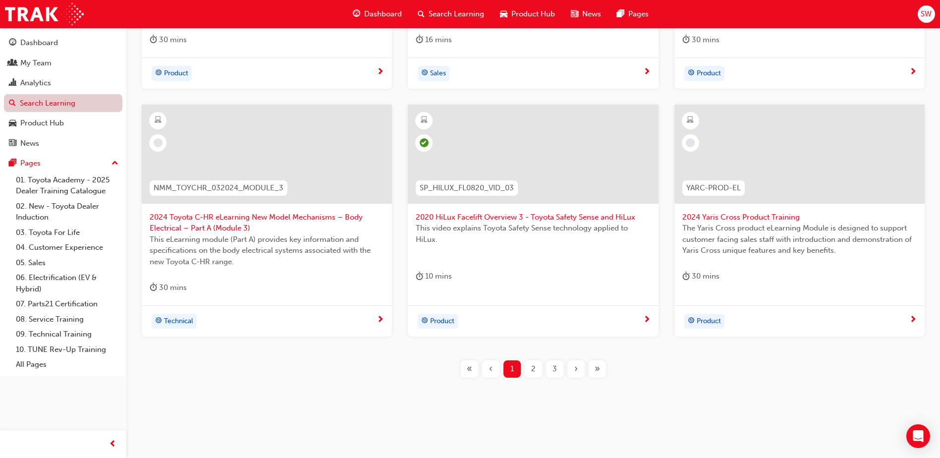
click at [96, 108] on link "Search Learning" at bounding box center [63, 103] width 118 height 18
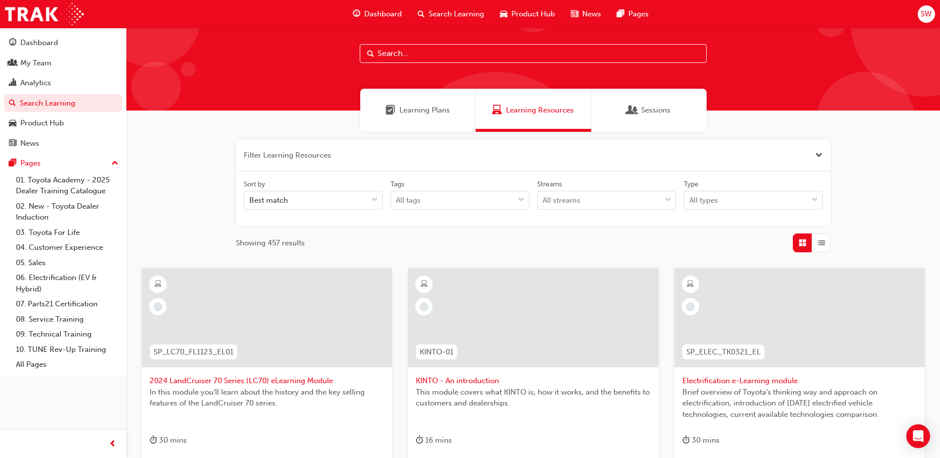
click at [445, 118] on div "Learning Plans" at bounding box center [417, 110] width 115 height 43
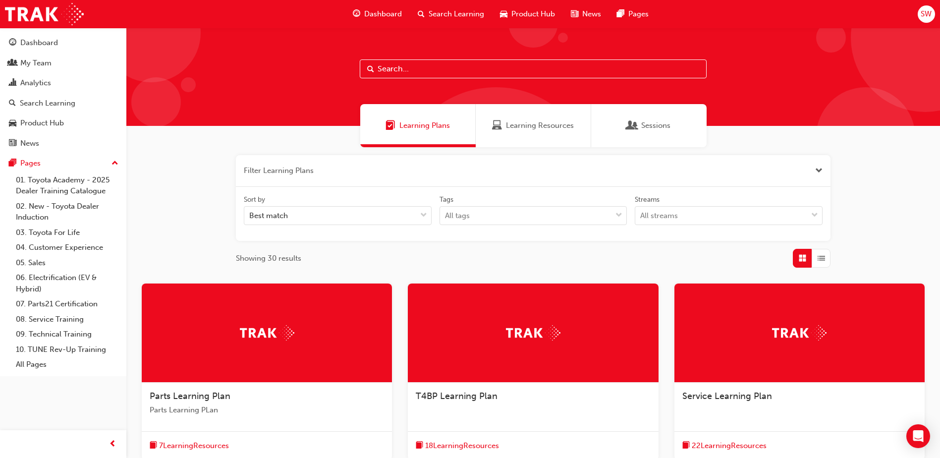
click at [637, 115] on div "Sessions" at bounding box center [648, 125] width 115 height 43
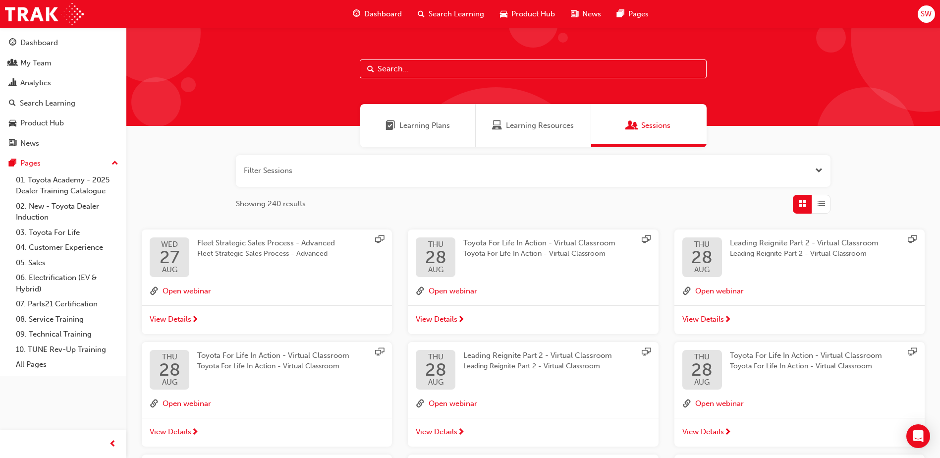
click at [430, 64] on input "text" at bounding box center [533, 68] width 347 height 19
type input "toyota for life"
click at [823, 204] on span "List" at bounding box center [821, 203] width 7 height 11
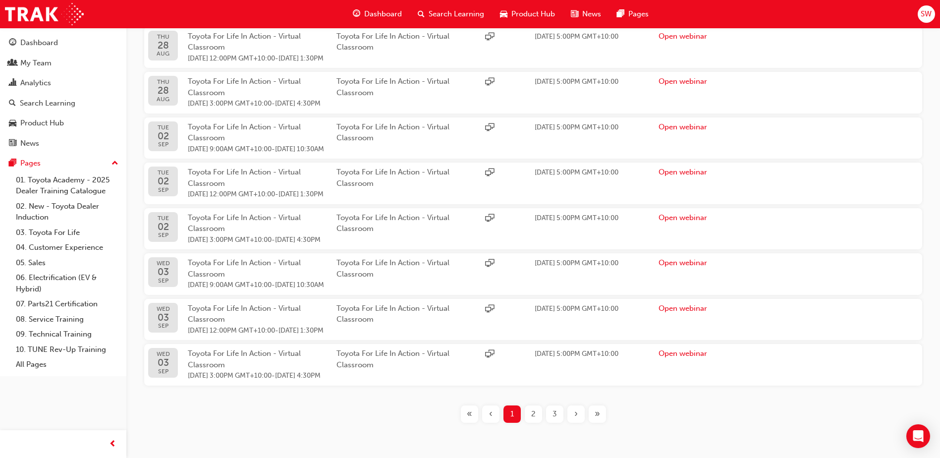
scroll to position [272, 0]
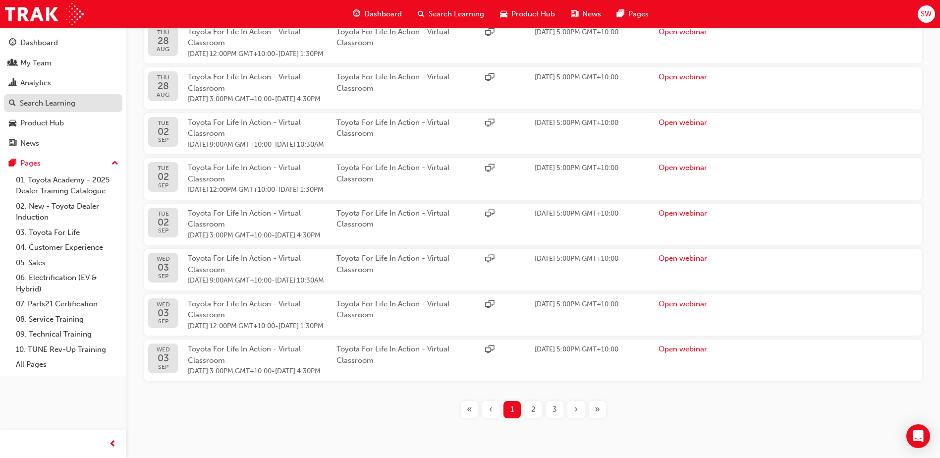
click at [38, 104] on div "Search Learning" at bounding box center [48, 103] width 56 height 11
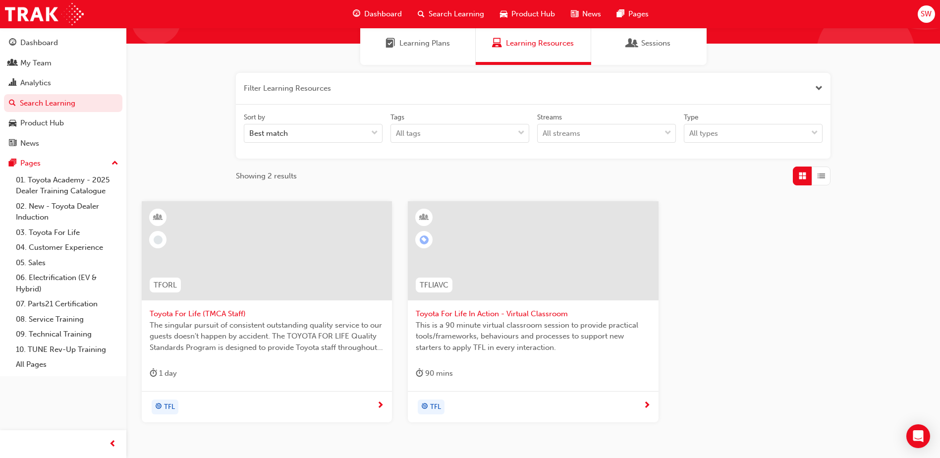
scroll to position [99, 0]
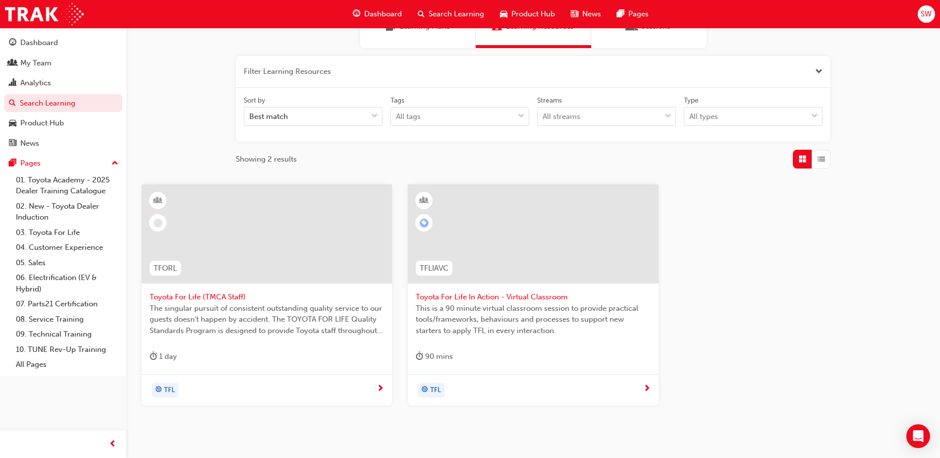
click at [500, 298] on span "Toyota For Life In Action - Virtual Classroom" at bounding box center [533, 296] width 234 height 11
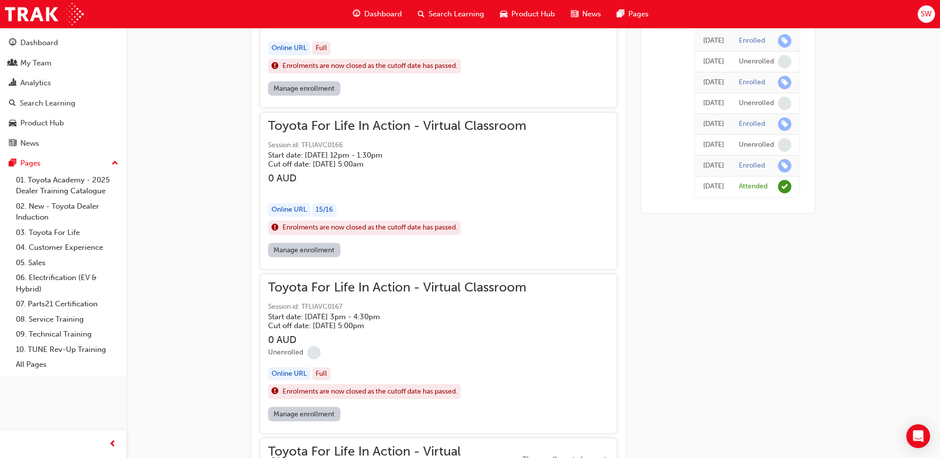
scroll to position [835, 0]
click at [332, 211] on div "15 / 16" at bounding box center [324, 209] width 24 height 13
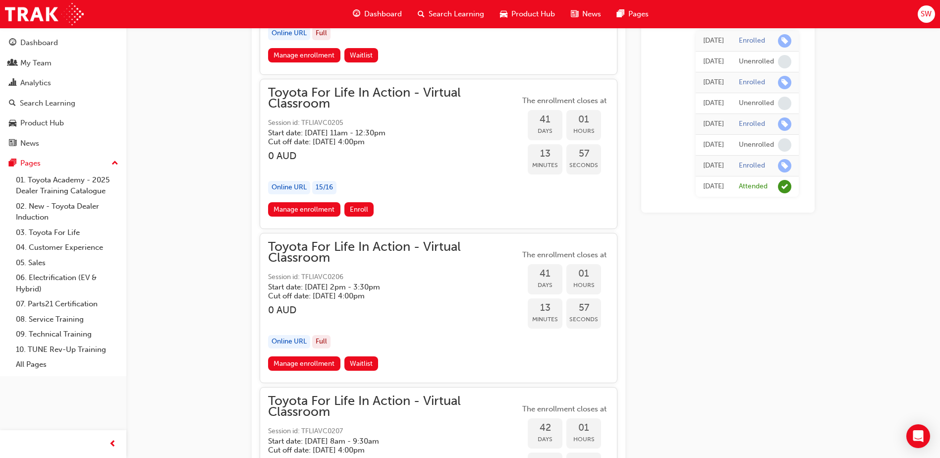
scroll to position [8170, 0]
click at [315, 206] on link "Manage enrollment" at bounding box center [304, 209] width 72 height 14
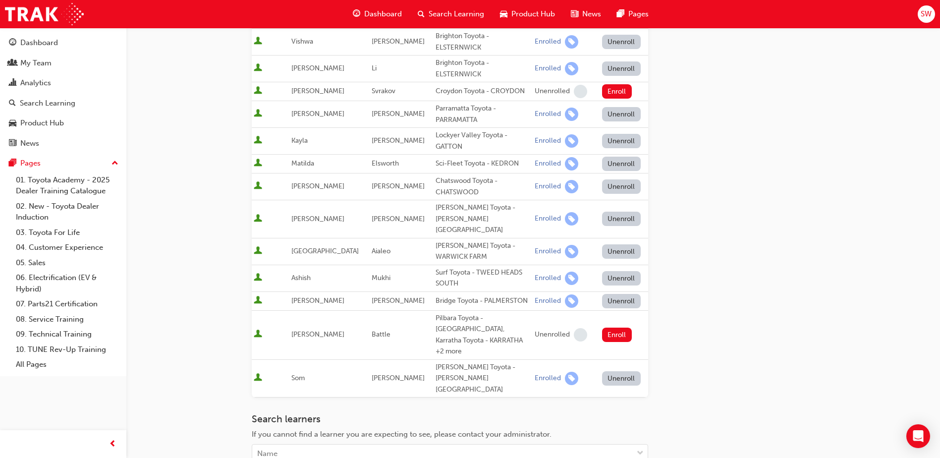
scroll to position [393, 0]
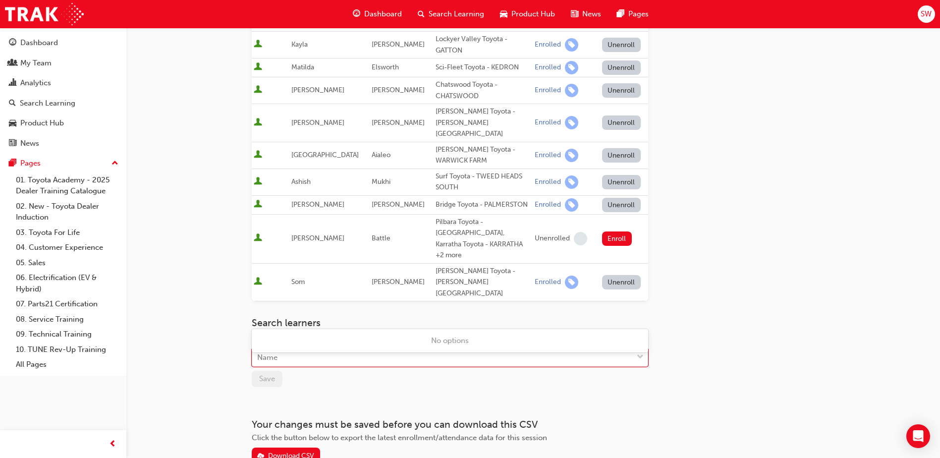
click at [347, 349] on div "Name" at bounding box center [442, 357] width 381 height 17
type input "c"
type input "[PERSON_NAME]"
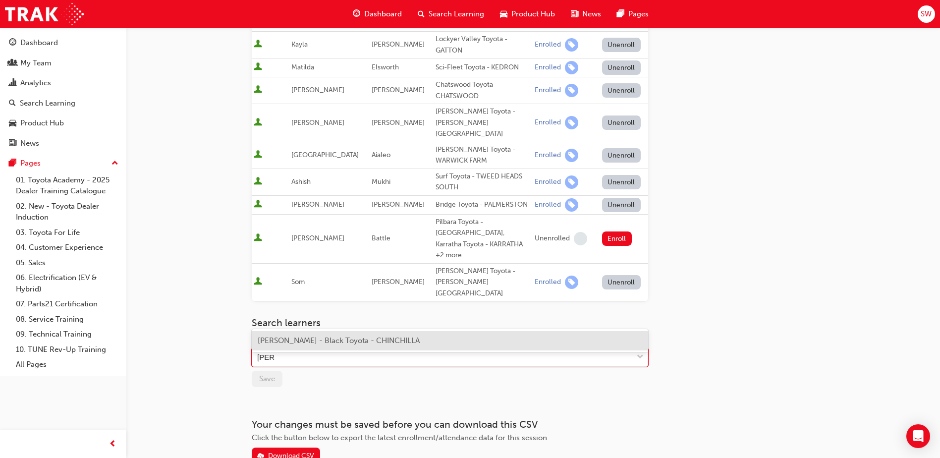
click at [381, 343] on span "[PERSON_NAME] - Black Toyota - CHINCHILLA" at bounding box center [339, 340] width 162 height 9
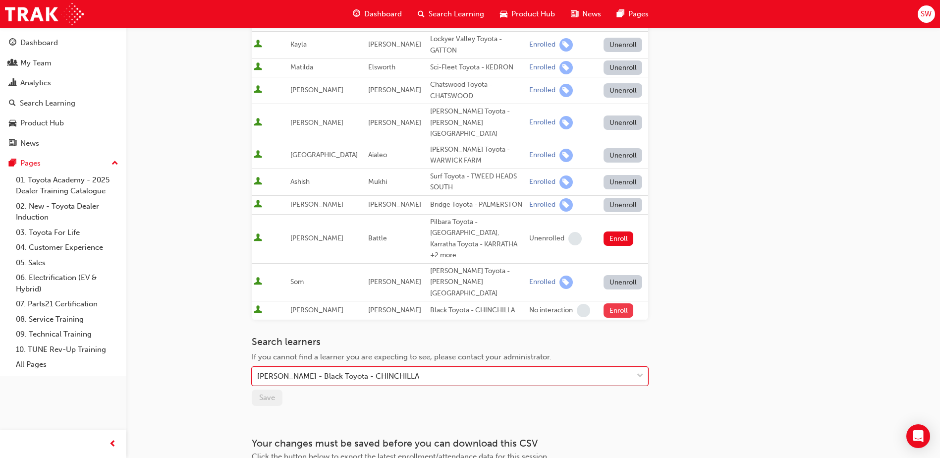
click at [604, 303] on button "Enroll" at bounding box center [619, 310] width 30 height 14
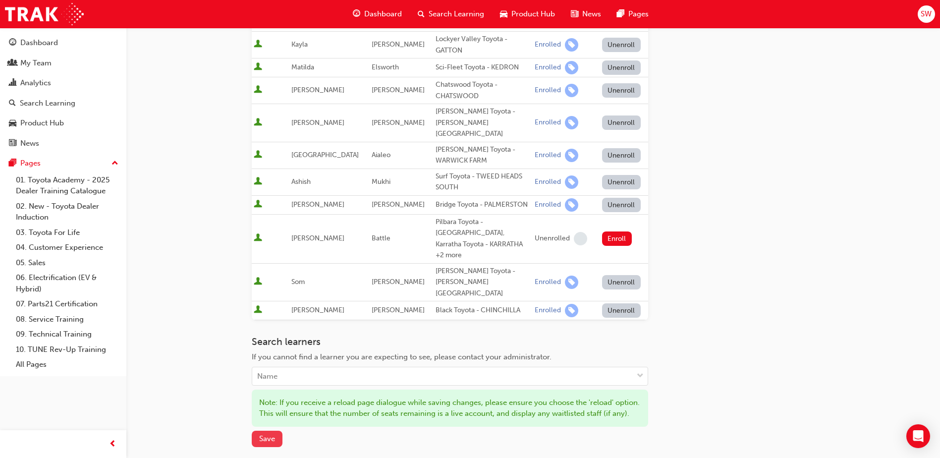
click at [275, 434] on span "Save" at bounding box center [267, 438] width 16 height 9
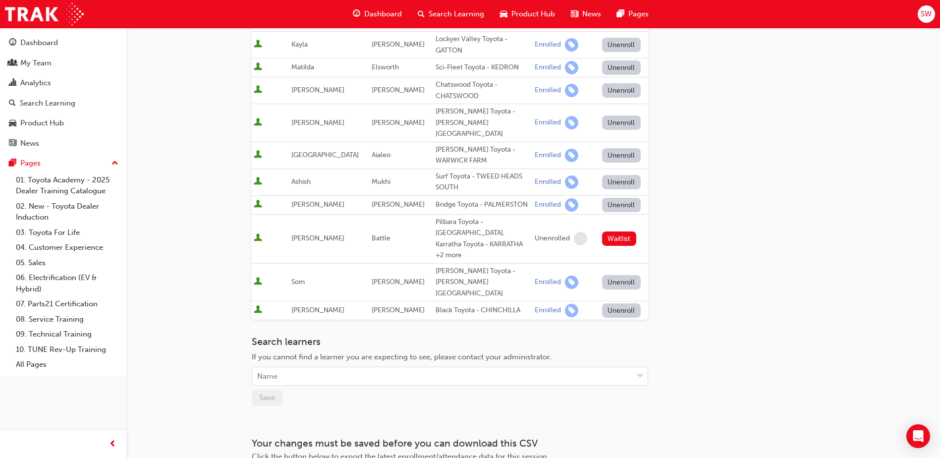
scroll to position [0, 0]
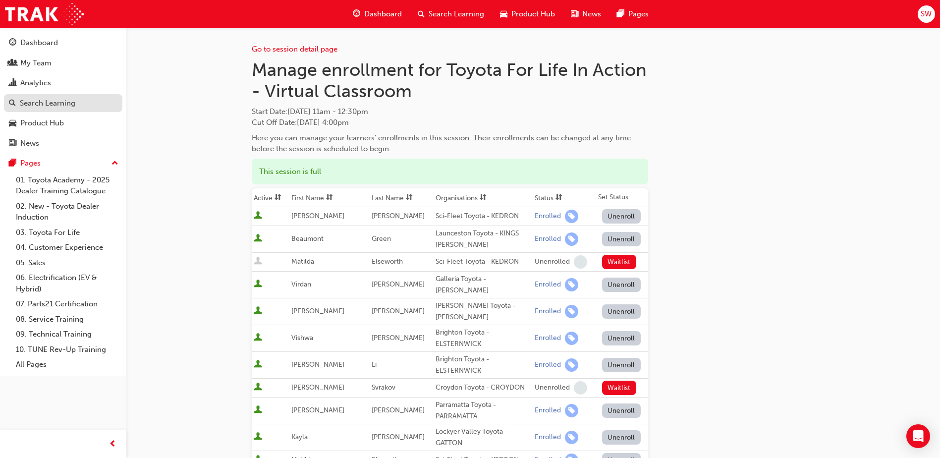
drag, startPoint x: 59, startPoint y: 109, endPoint x: 65, endPoint y: 105, distance: 7.0
click at [59, 109] on link "Search Learning" at bounding box center [63, 103] width 118 height 18
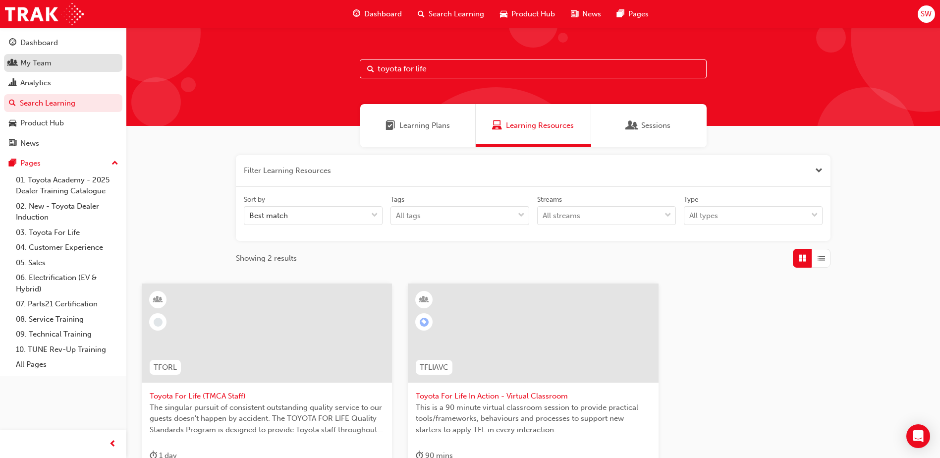
click at [62, 64] on div "My Team" at bounding box center [63, 63] width 109 height 12
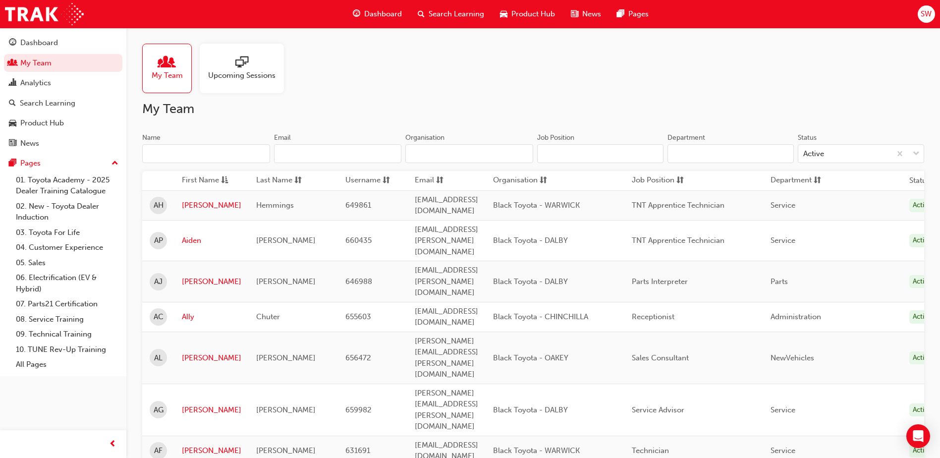
click at [203, 155] on input "Name" at bounding box center [206, 153] width 128 height 19
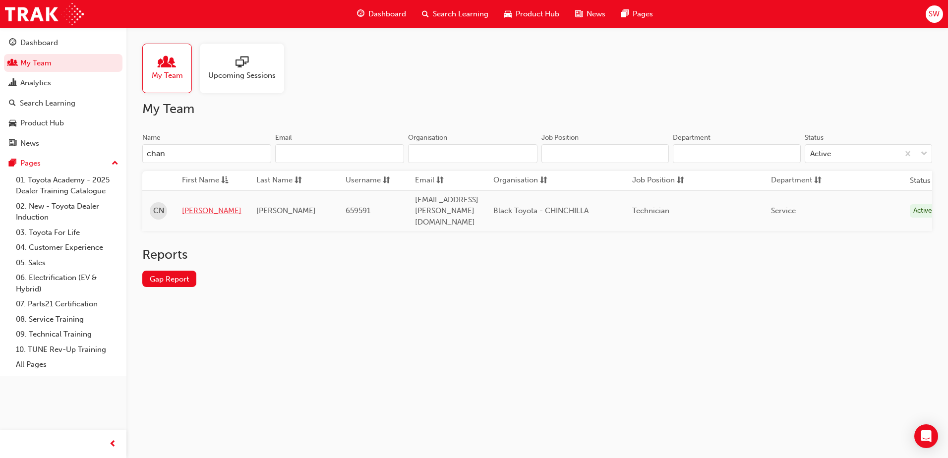
type input "chan"
click at [198, 205] on link "[PERSON_NAME]" at bounding box center [211, 210] width 59 height 11
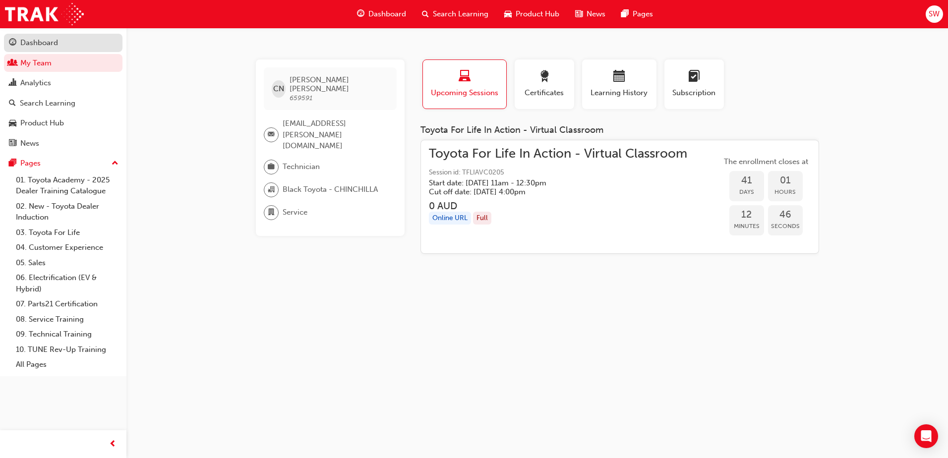
click at [46, 48] on div "Dashboard" at bounding box center [39, 42] width 38 height 11
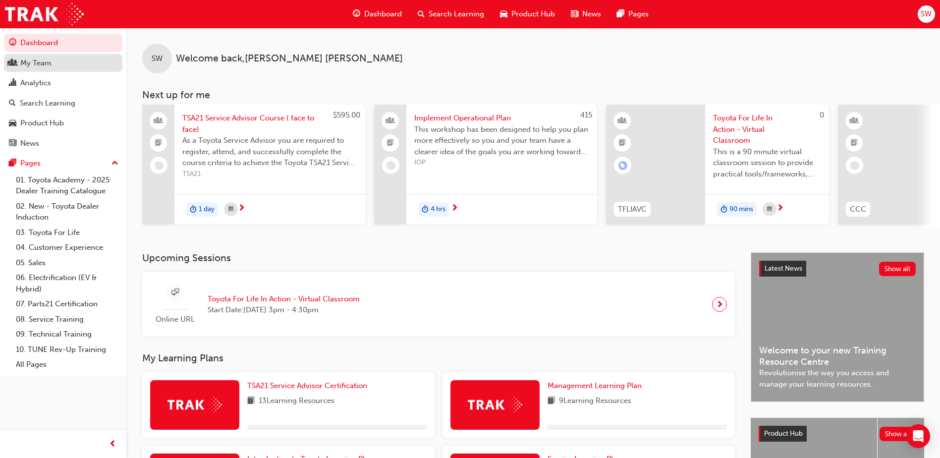
click at [60, 68] on div "My Team" at bounding box center [63, 63] width 109 height 12
